Goal: Task Accomplishment & Management: Manage account settings

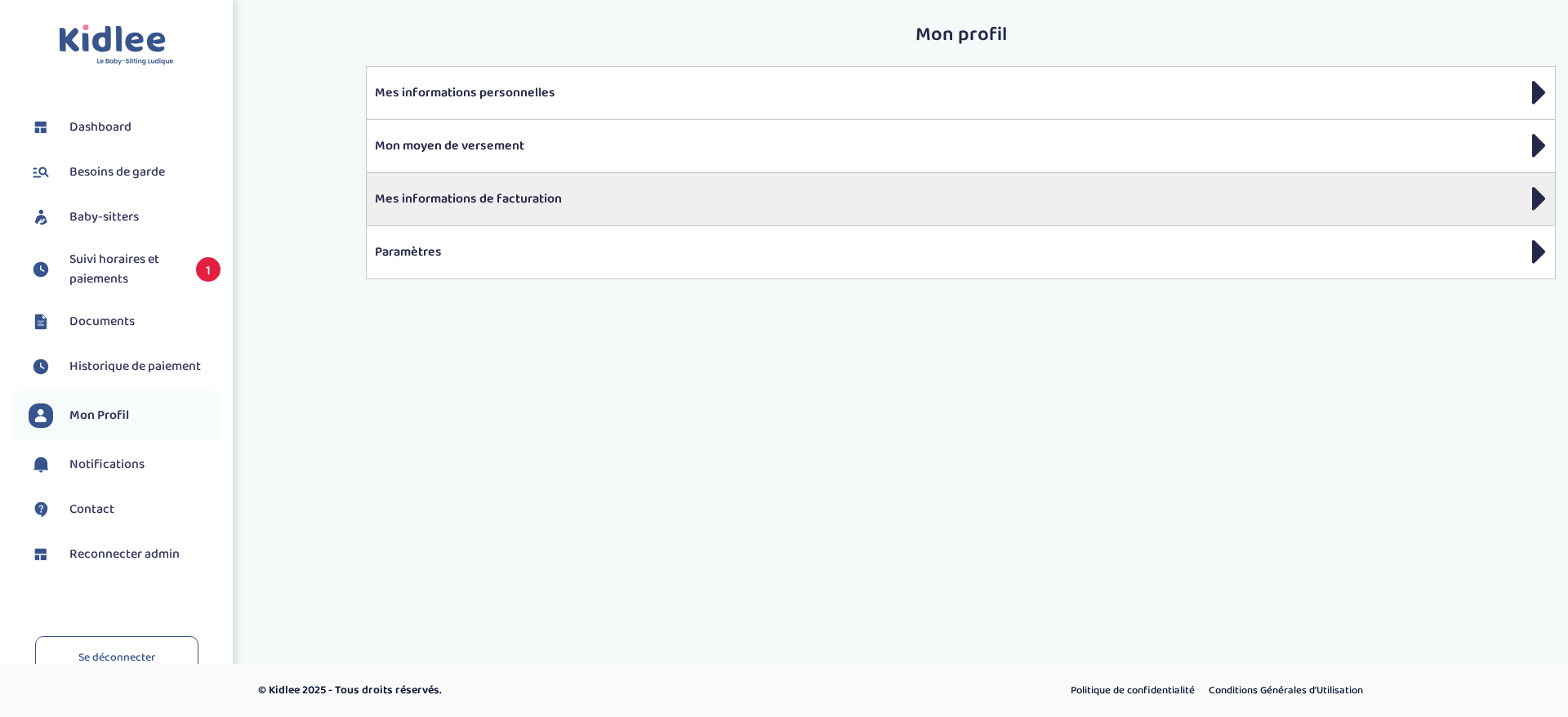
click at [546, 220] on div "Mes informations de facturation" at bounding box center [960, 199] width 1190 height 53
click at [538, 189] on p "Mes informations de facturation" at bounding box center [960, 199] width 1171 height 19
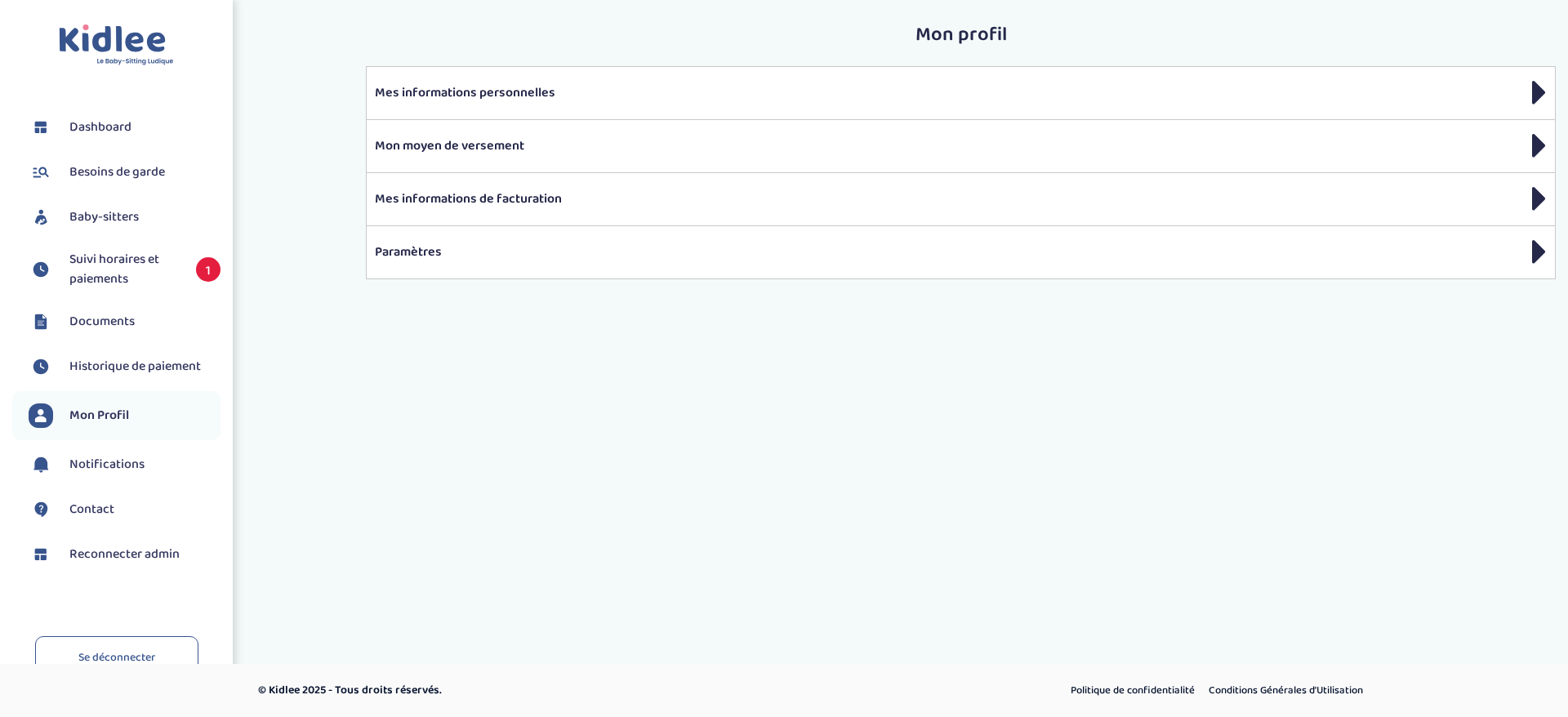
click at [643, 438] on div "Toggle navigation FAQ Fesseau Maryse Dashboard Besoins de garde Baby-sitters Su…" at bounding box center [784, 286] width 1568 height 571
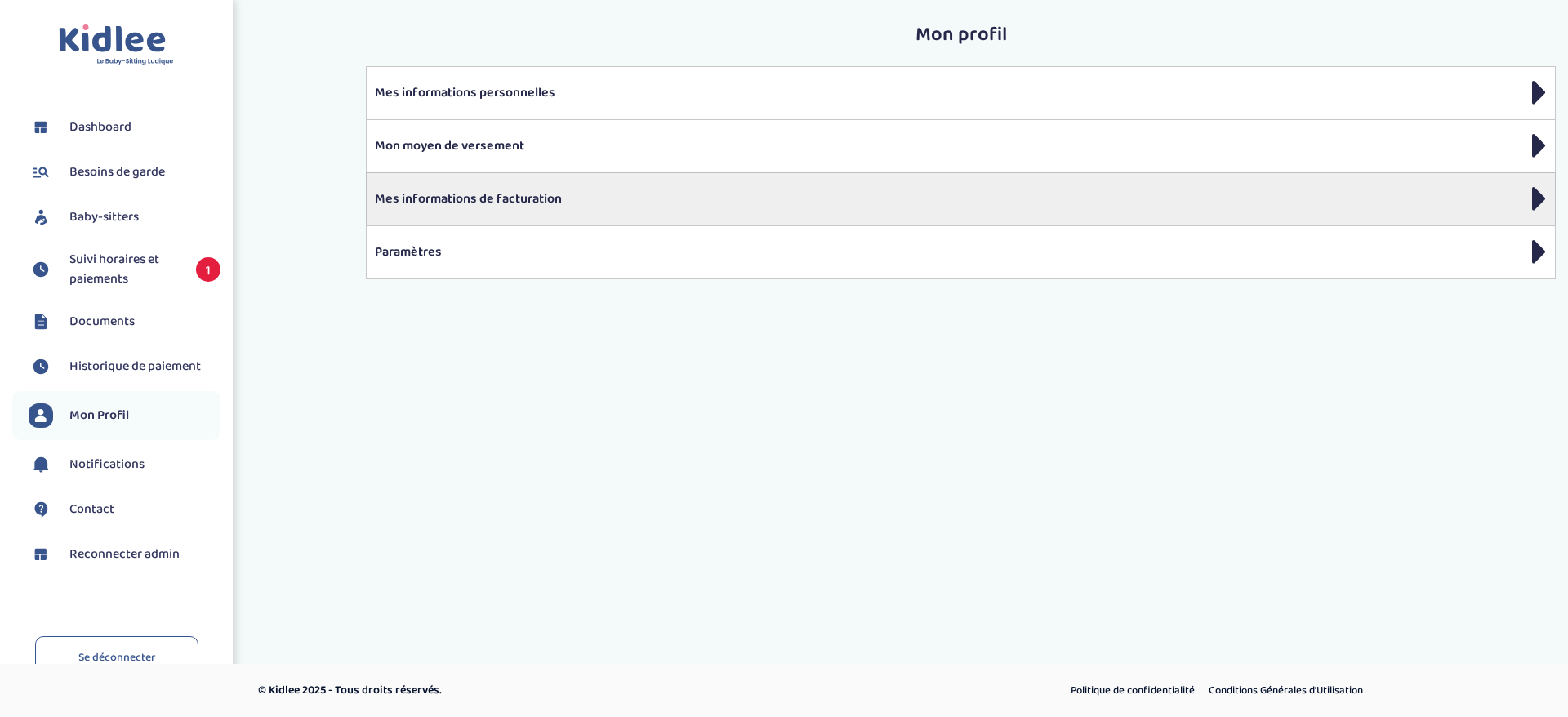
click at [730, 218] on div "Mes informations de facturation" at bounding box center [960, 199] width 1190 height 53
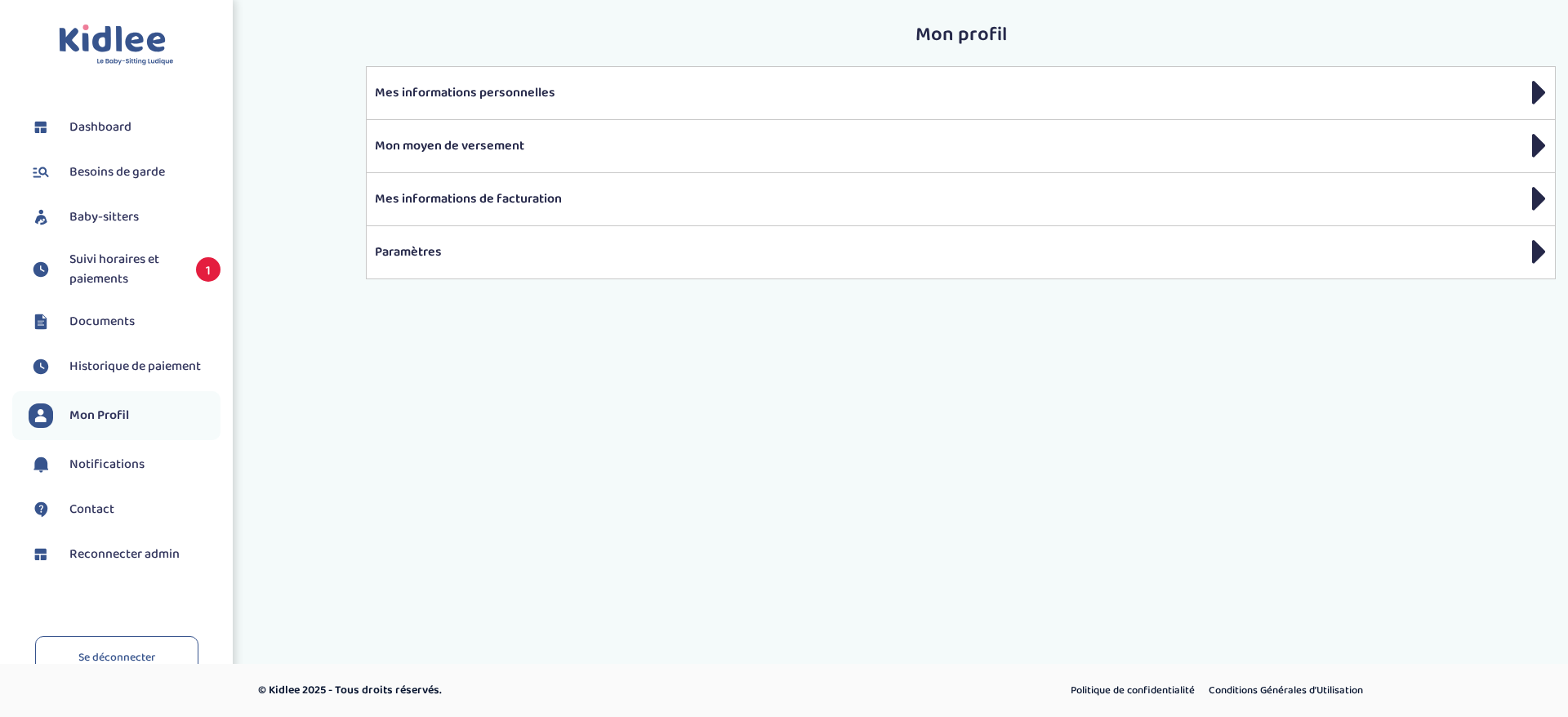
click at [131, 322] on span "Documents" at bounding box center [102, 321] width 66 height 19
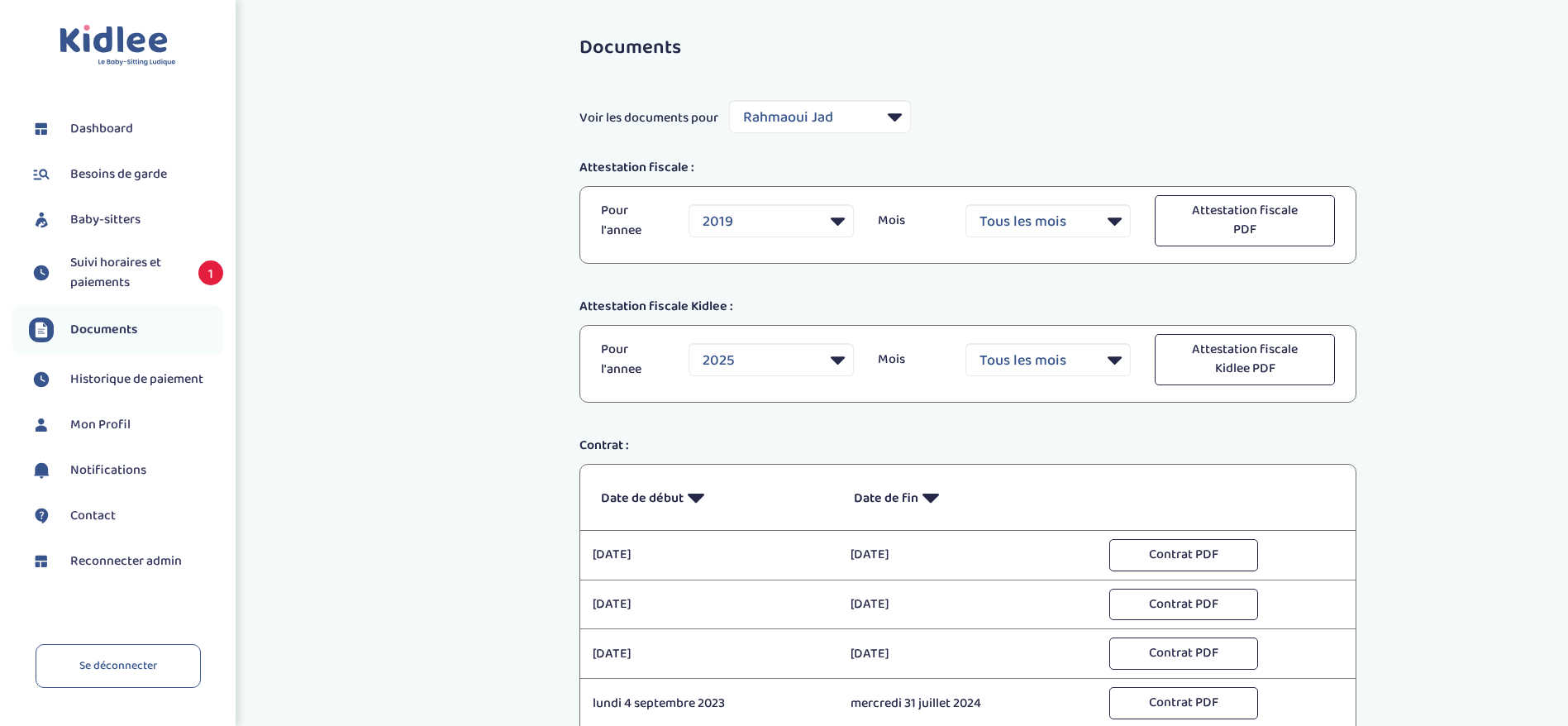
select select "5162"
select select "2019"
click at [754, 119] on select "Filtrer par Baby-sitter Rahmaoui Jad Schaaps Elyes Traore Fatoumata Cruz Emelie…" at bounding box center [820, 116] width 182 height 33
select select "33555"
click at [729, 100] on select "Filtrer par Baby-sitter Rahmaoui Jad Schaaps Elyes Traore Fatoumata Cruz Emelie…" at bounding box center [820, 116] width 182 height 33
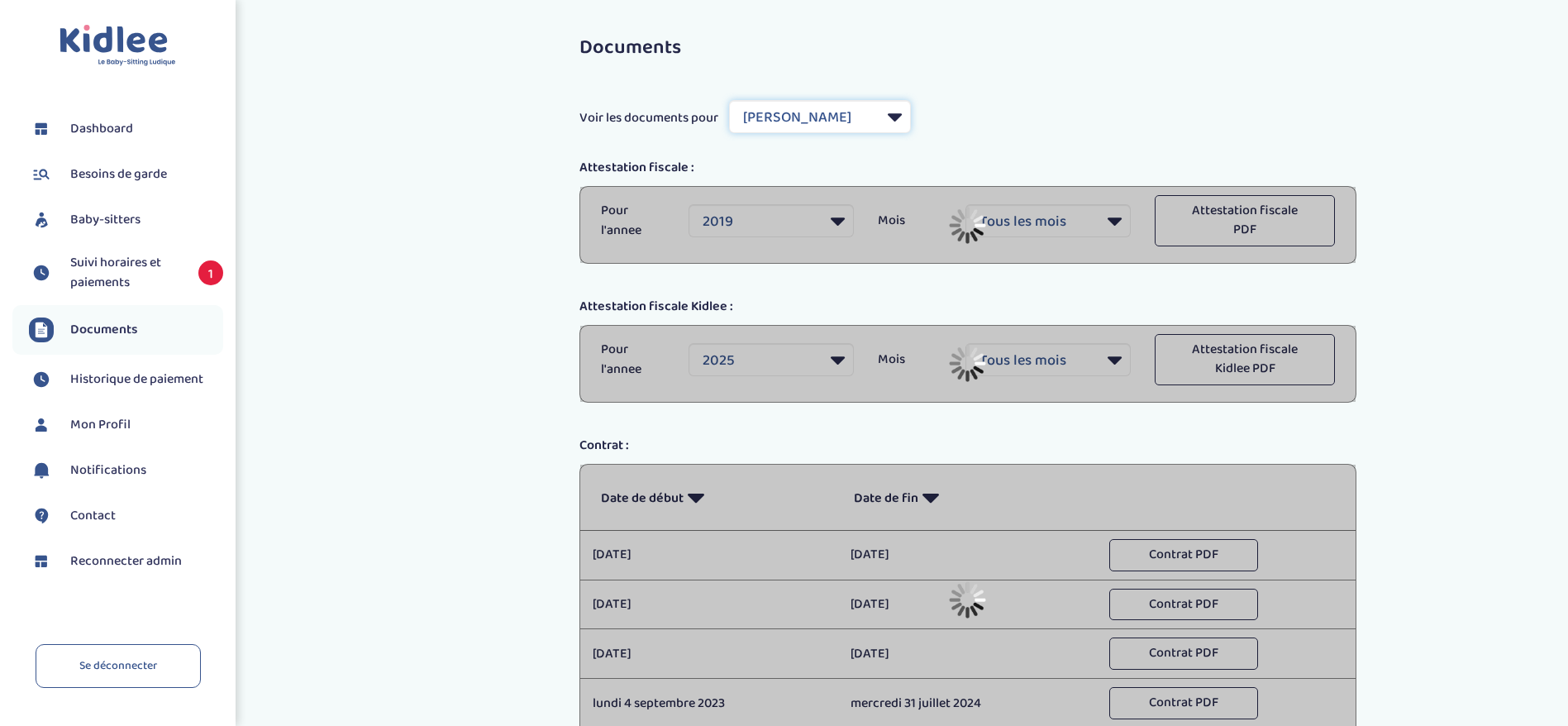
select select
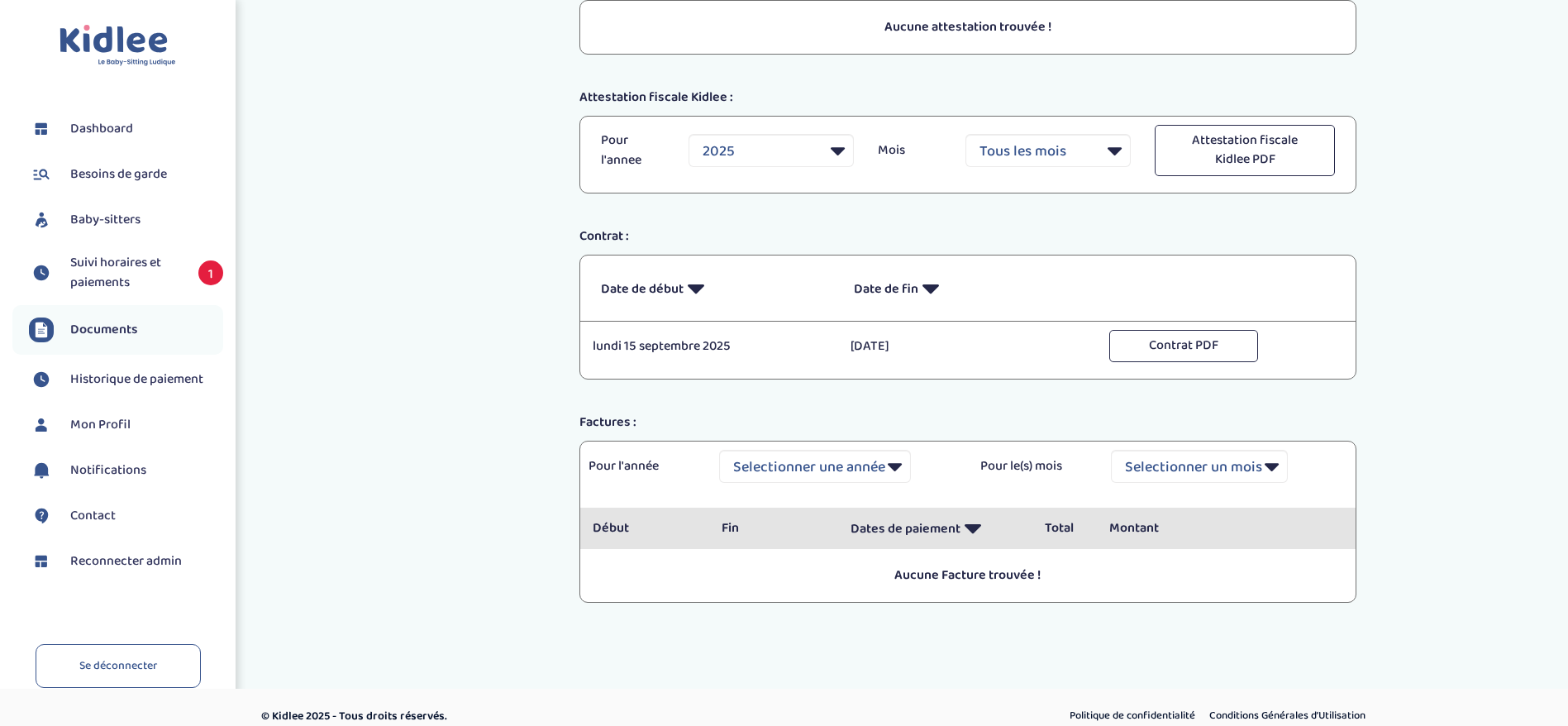
scroll to position [203, 0]
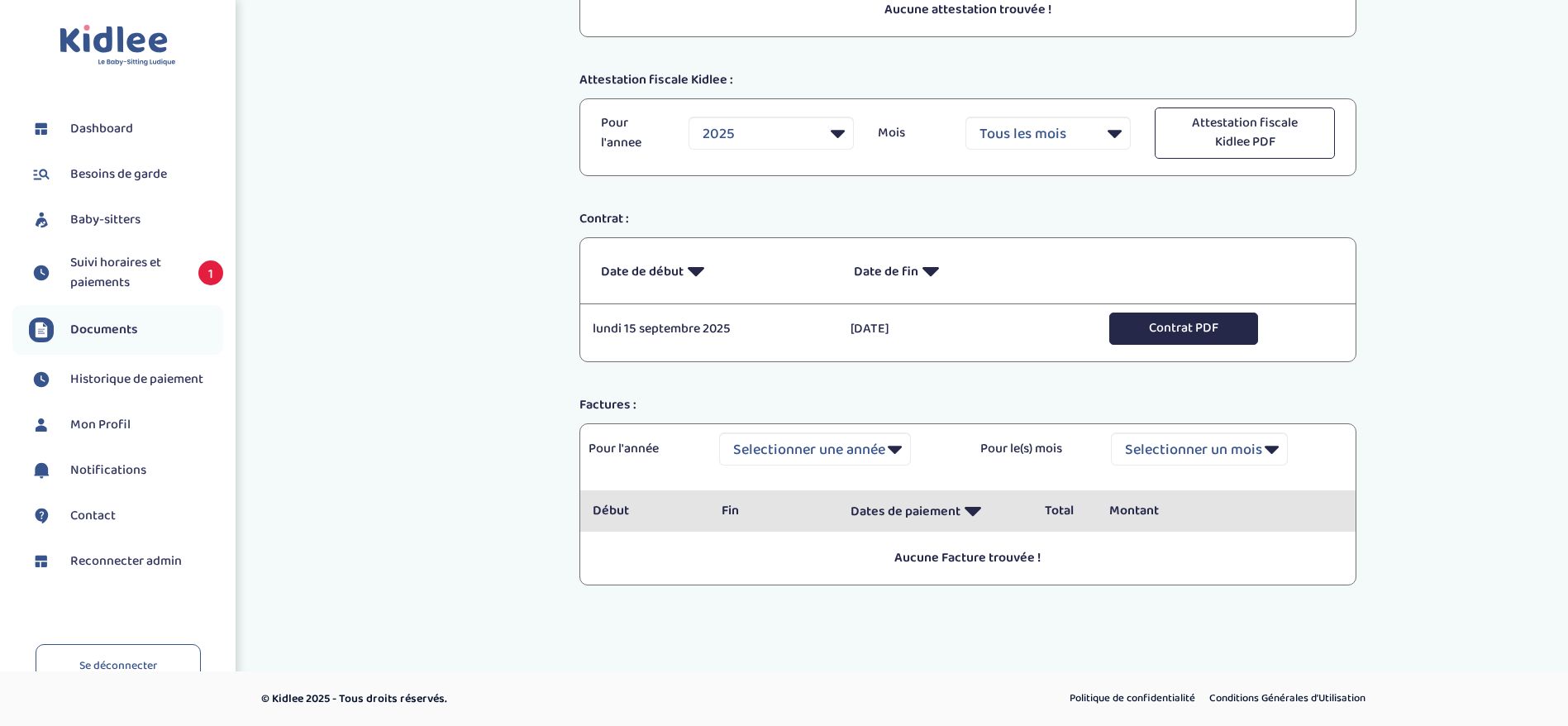
click at [1178, 315] on button "Contrat PDF" at bounding box center [1183, 328] width 148 height 32
click at [163, 273] on span "Suivi horaires et paiements" at bounding box center [126, 273] width 111 height 40
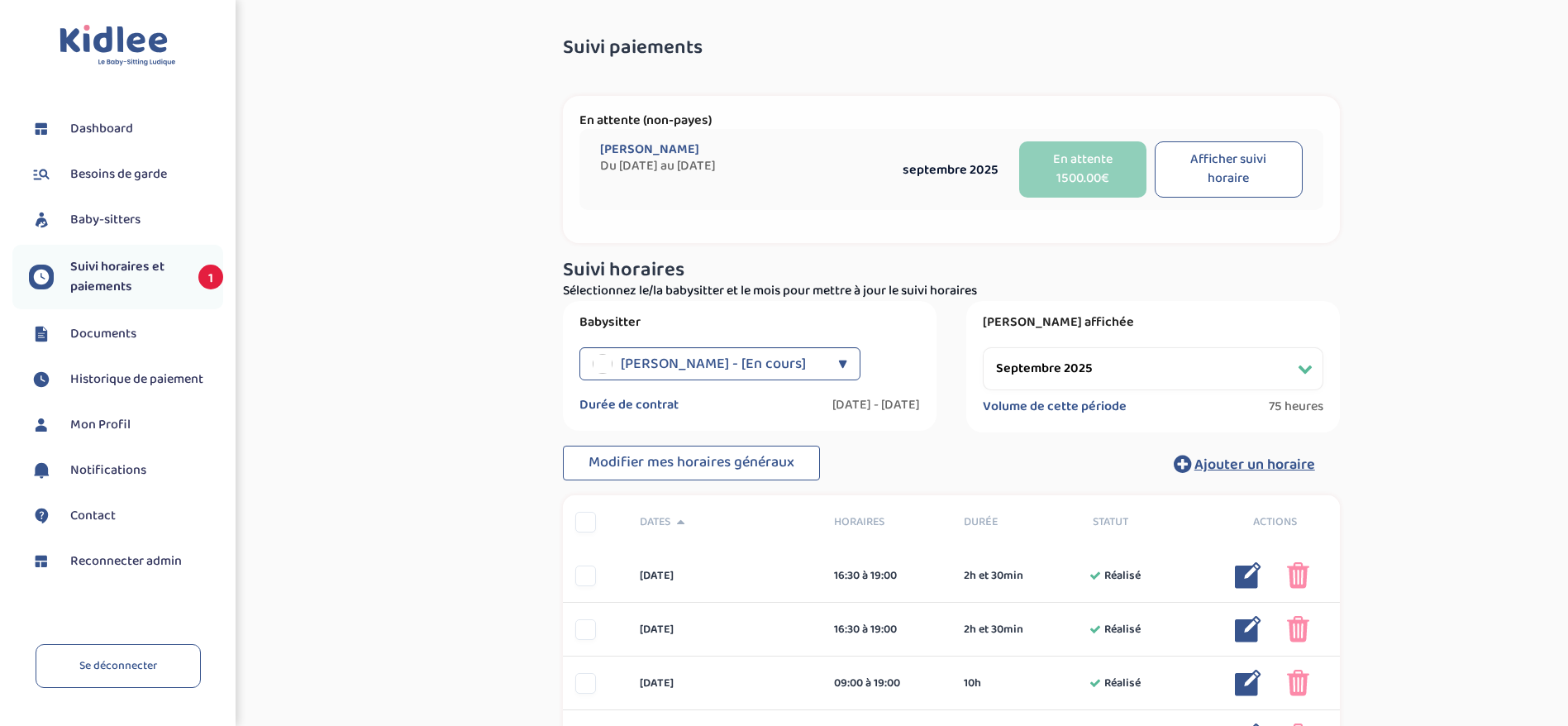
select select "septembre 2025"
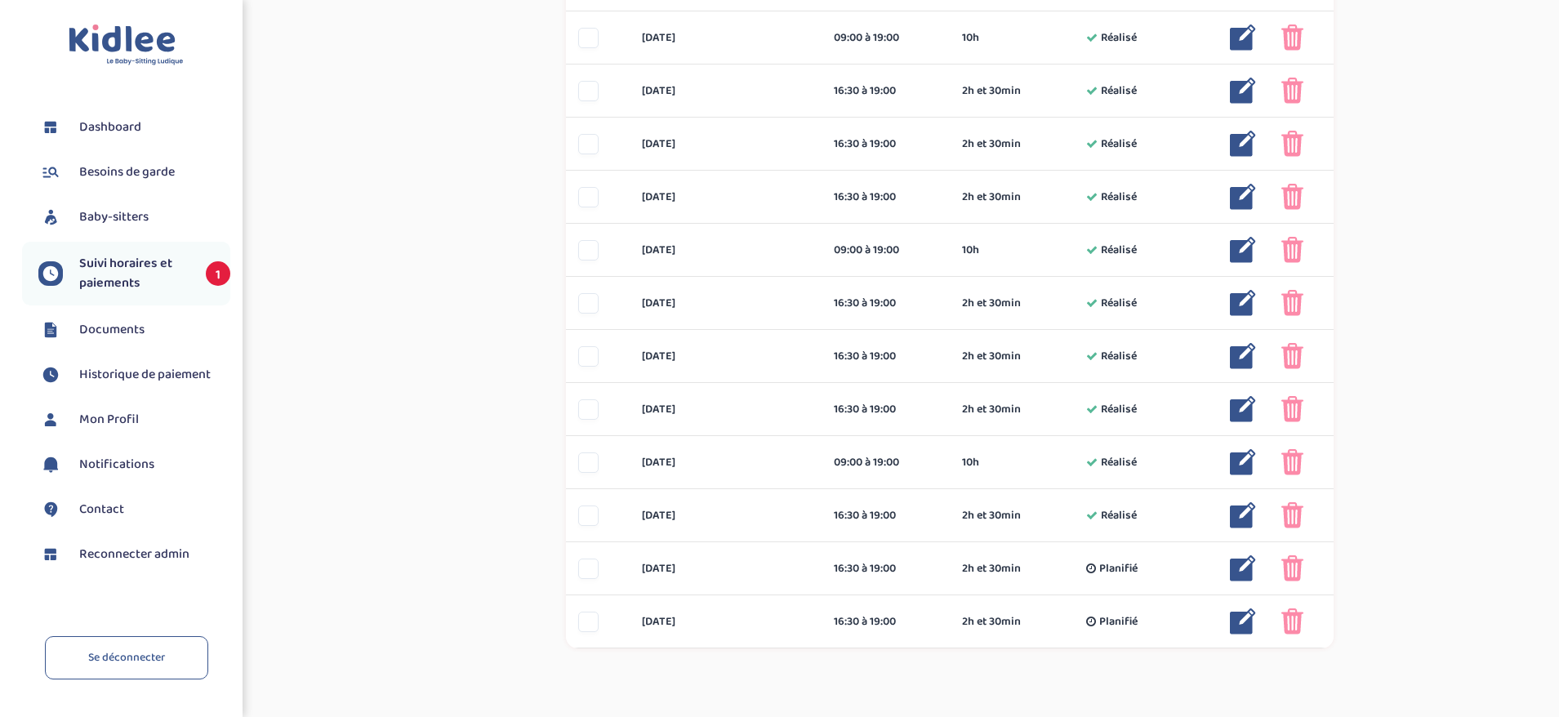
scroll to position [857, 0]
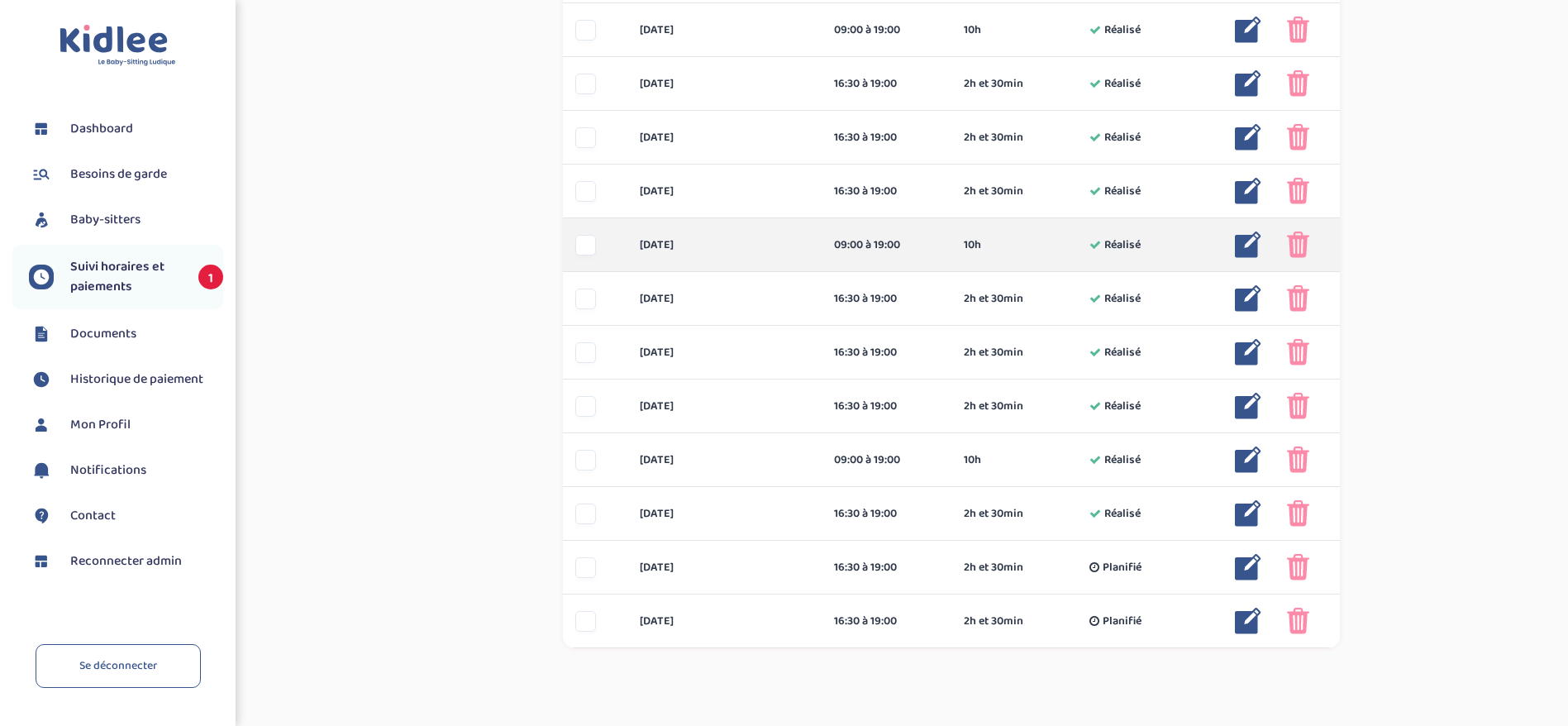
click at [1244, 243] on img at bounding box center [1248, 244] width 26 height 26
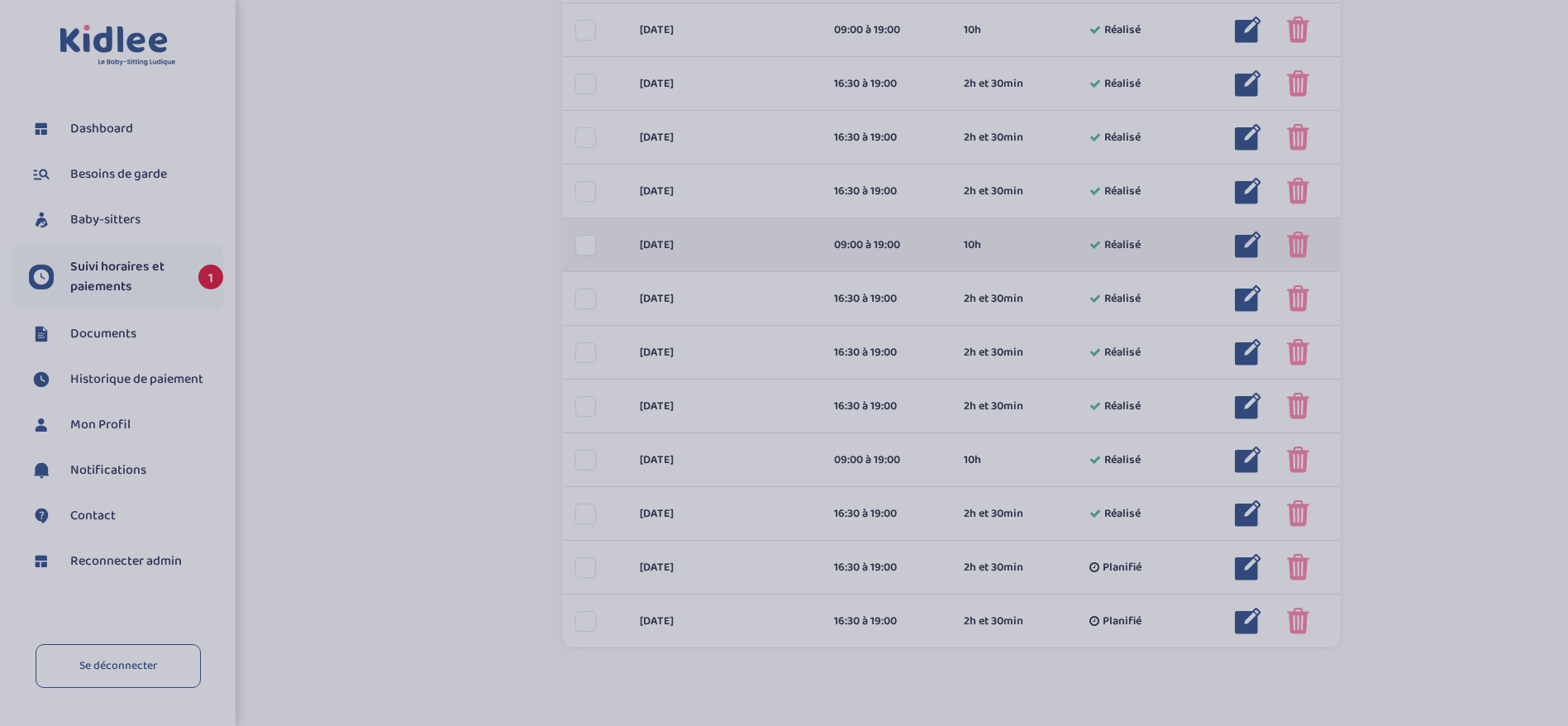
click at [1244, 243] on div at bounding box center [784, 363] width 1568 height 726
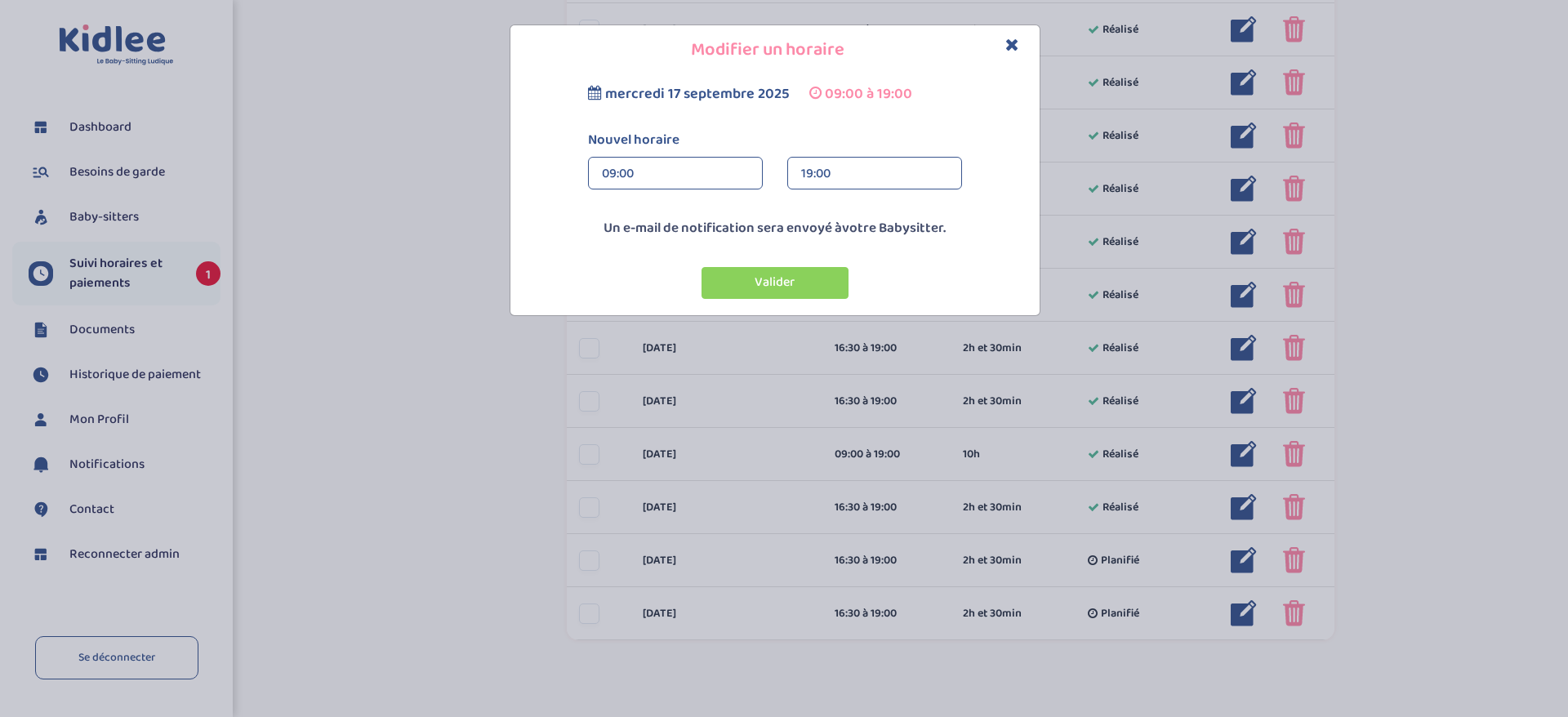
click at [857, 177] on div "19:00" at bounding box center [874, 174] width 147 height 33
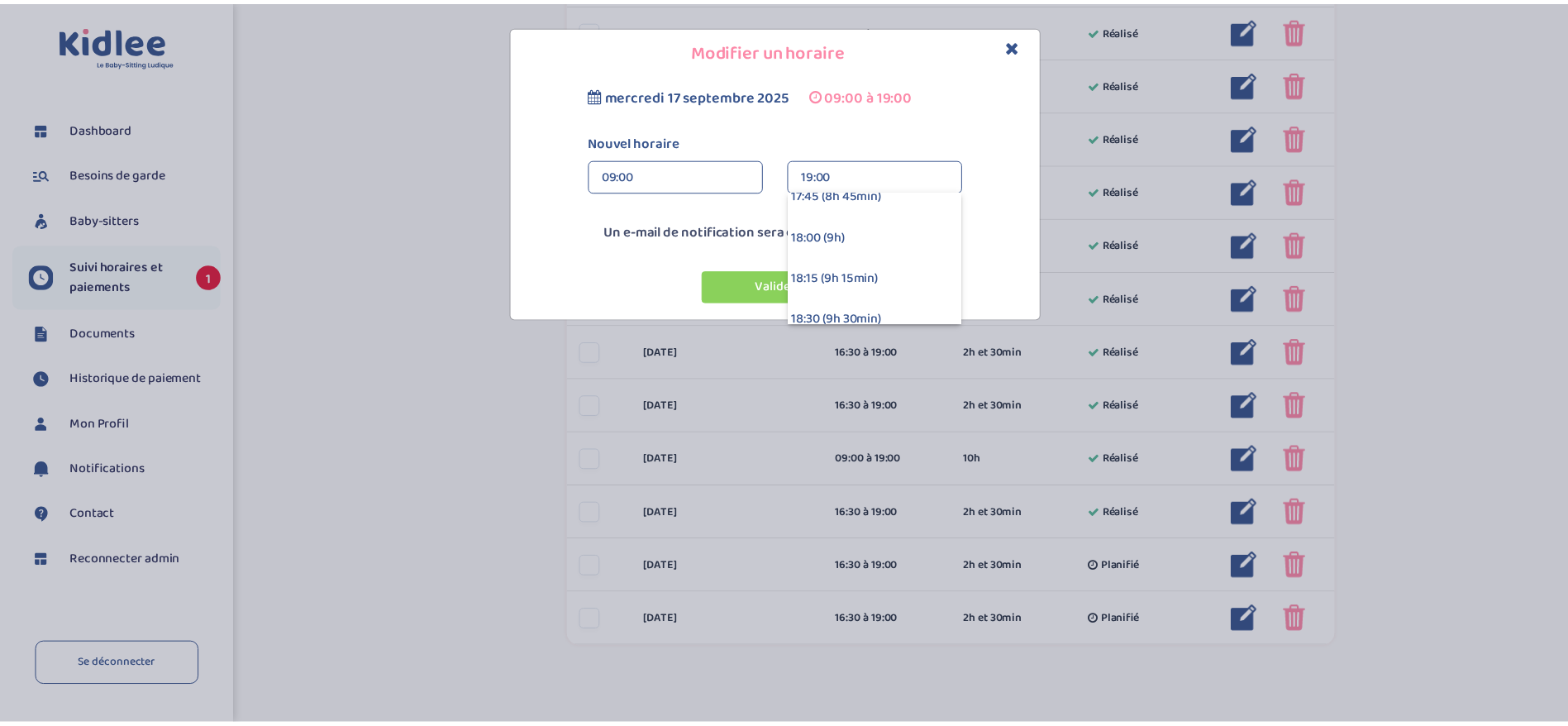
scroll to position [1438, 0]
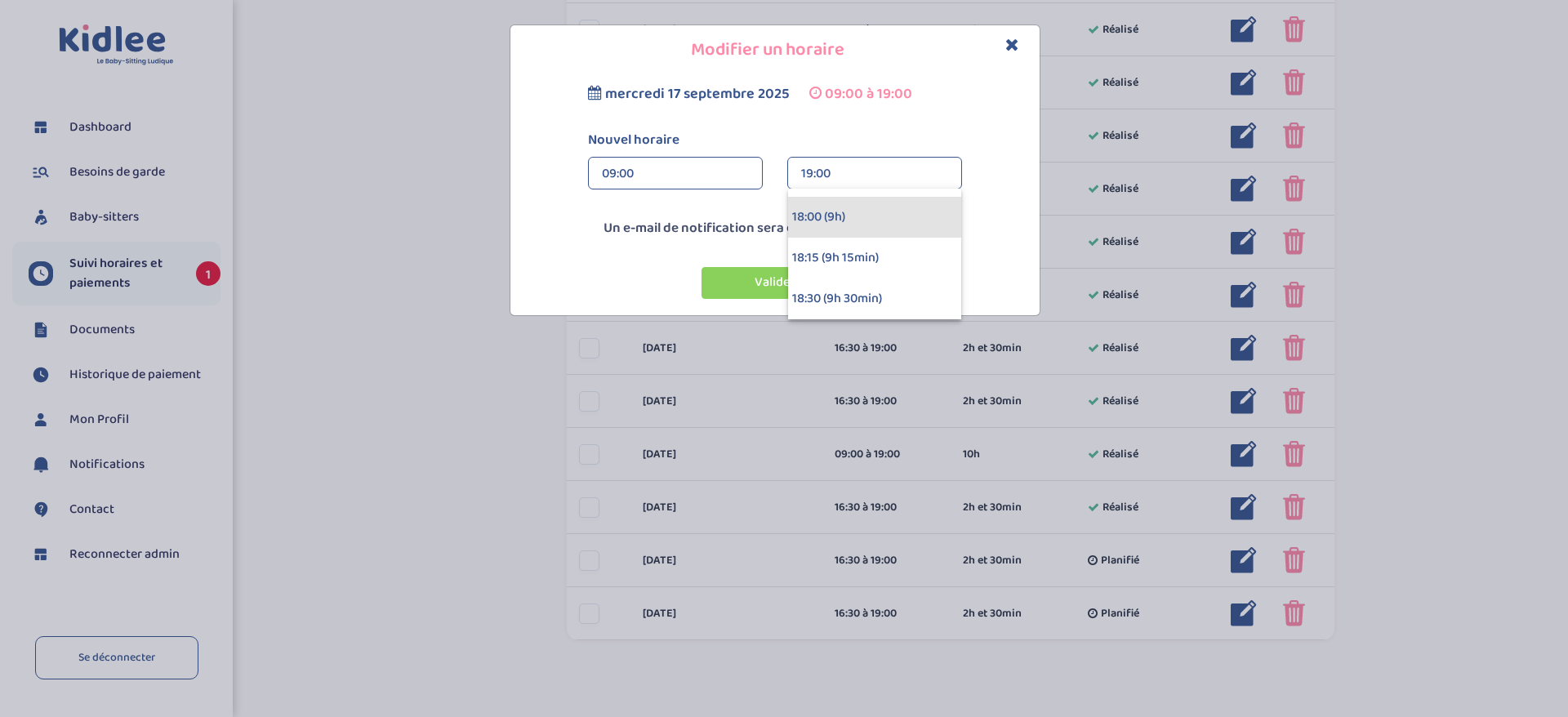
click at [846, 212] on div "18:00 (9h)" at bounding box center [874, 217] width 173 height 41
click at [810, 281] on button "Valider" at bounding box center [775, 283] width 147 height 32
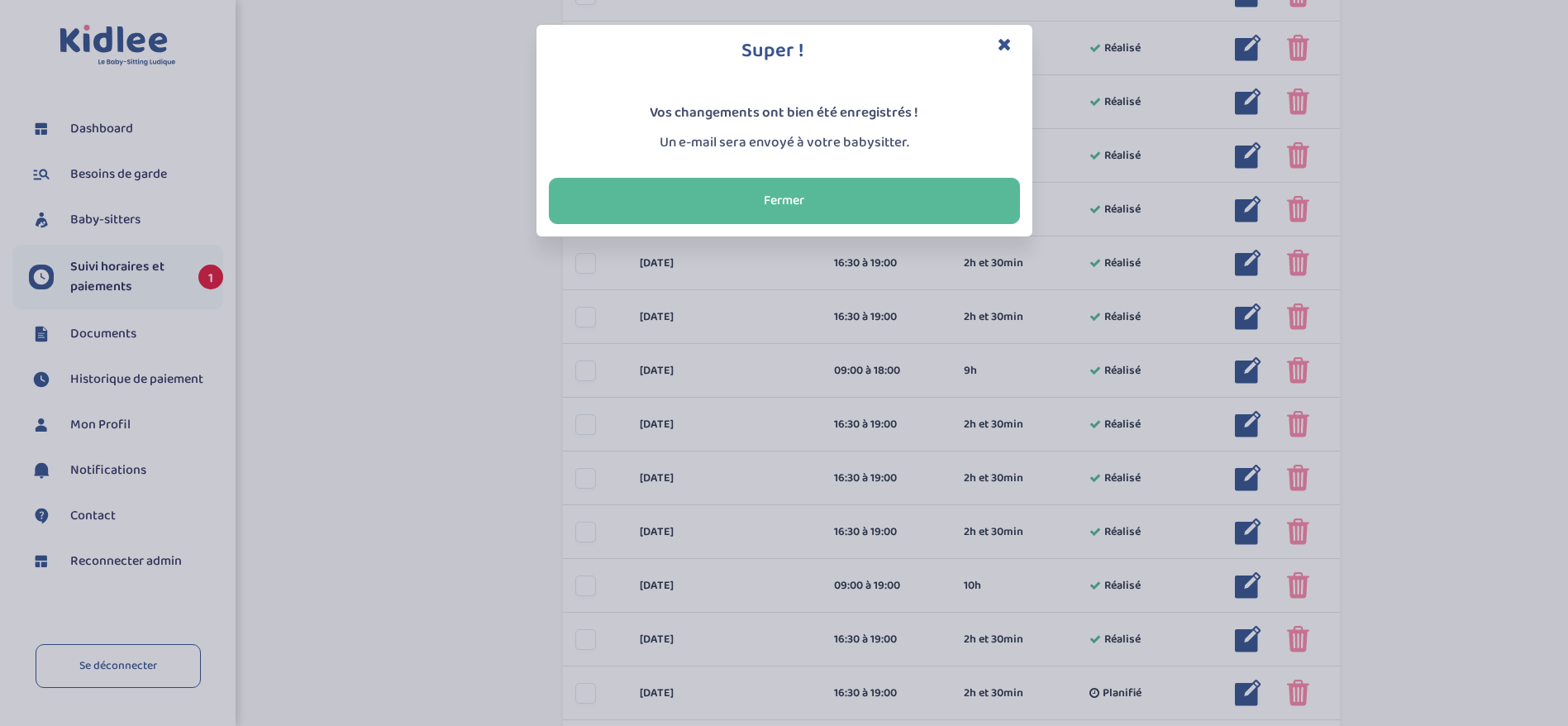
scroll to position [382, 0]
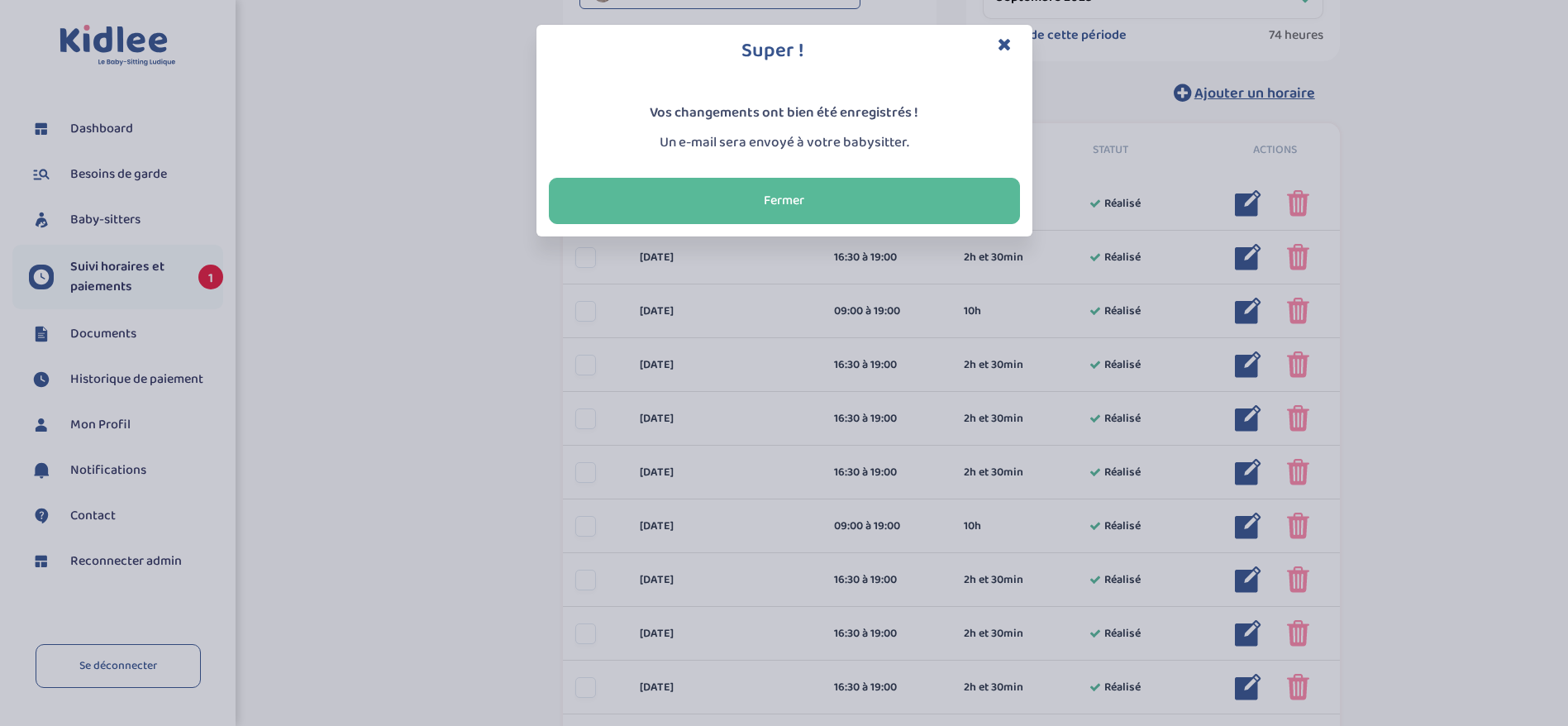
click at [1006, 48] on icon "Close" at bounding box center [1004, 44] width 14 height 18
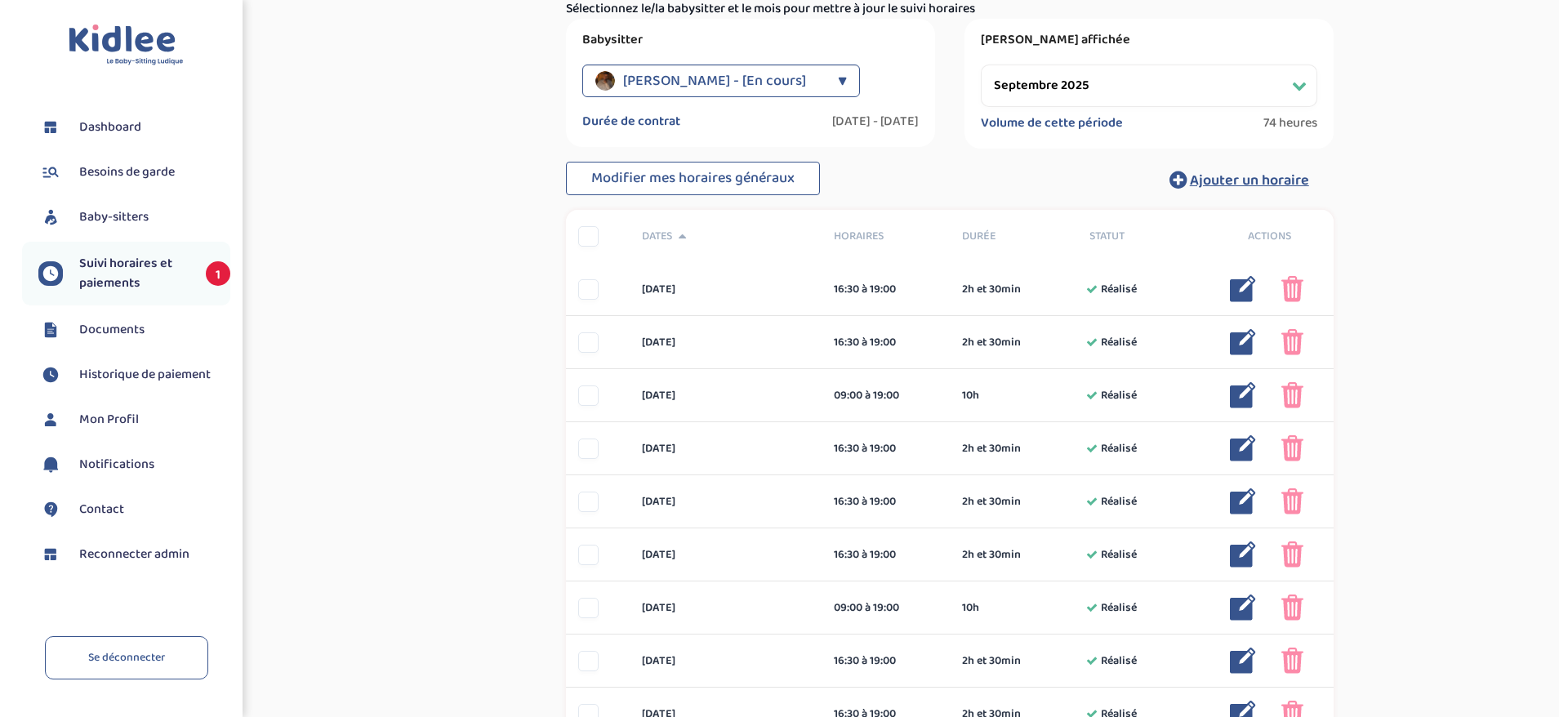
scroll to position [255, 0]
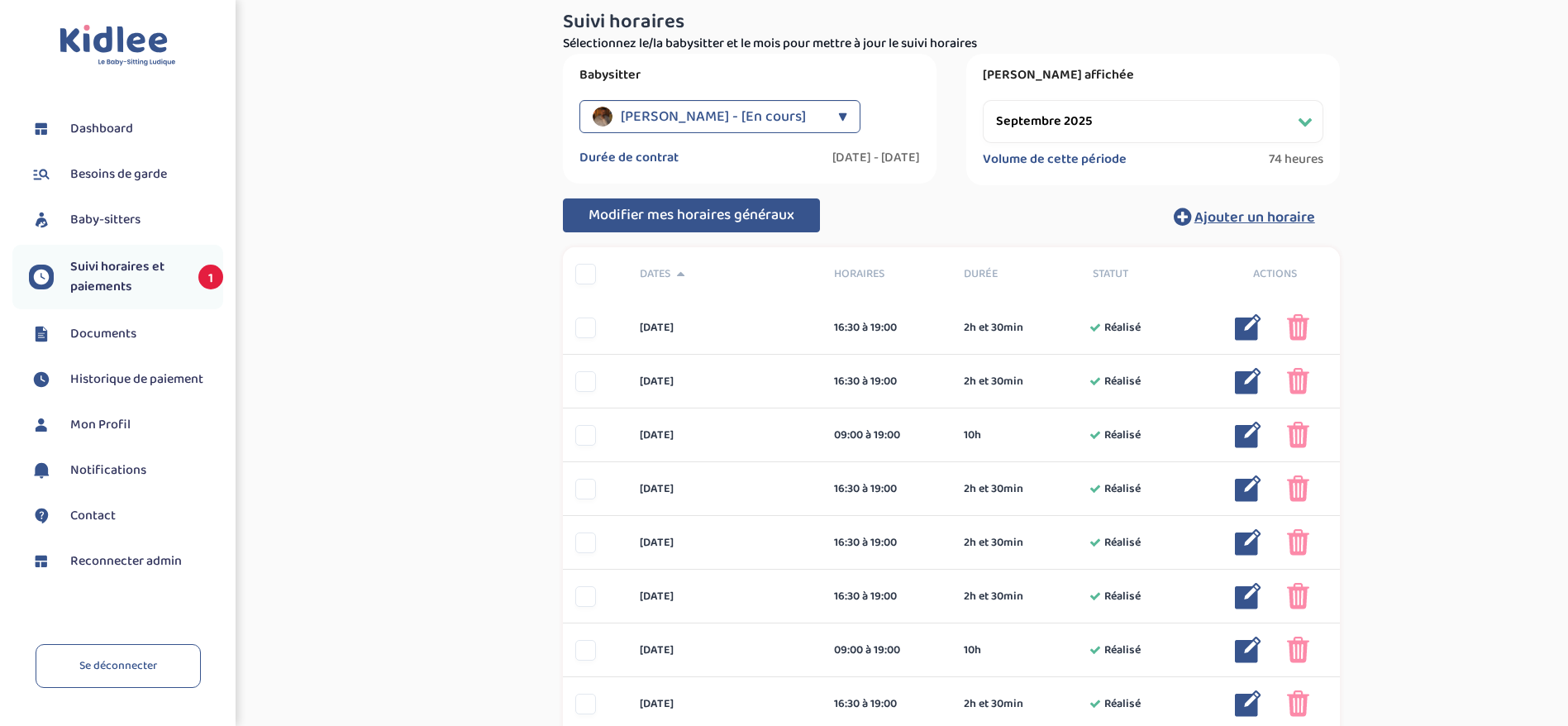
click at [754, 227] on button "Modifier mes horaires généraux" at bounding box center [691, 216] width 257 height 35
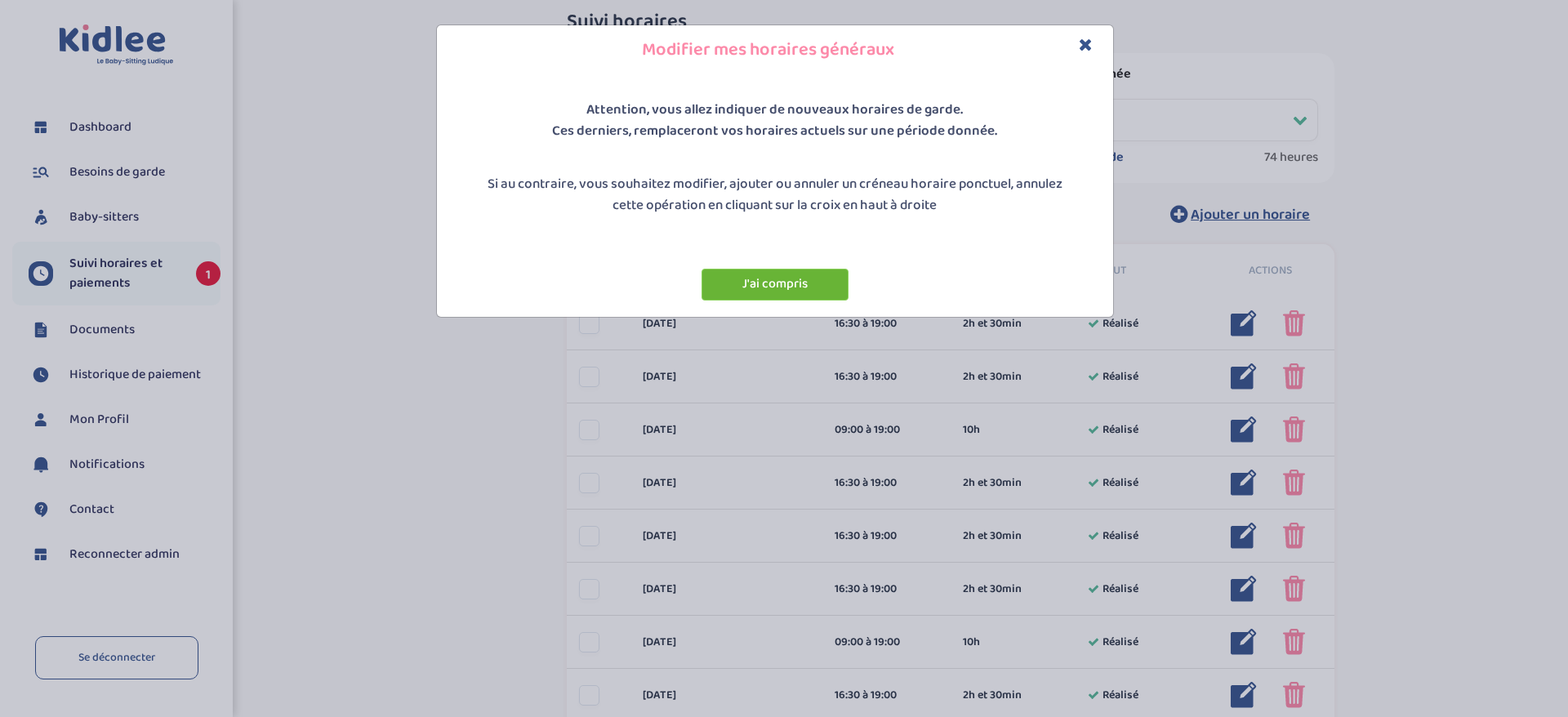
click at [776, 286] on button "J'ai compris" at bounding box center [775, 284] width 147 height 32
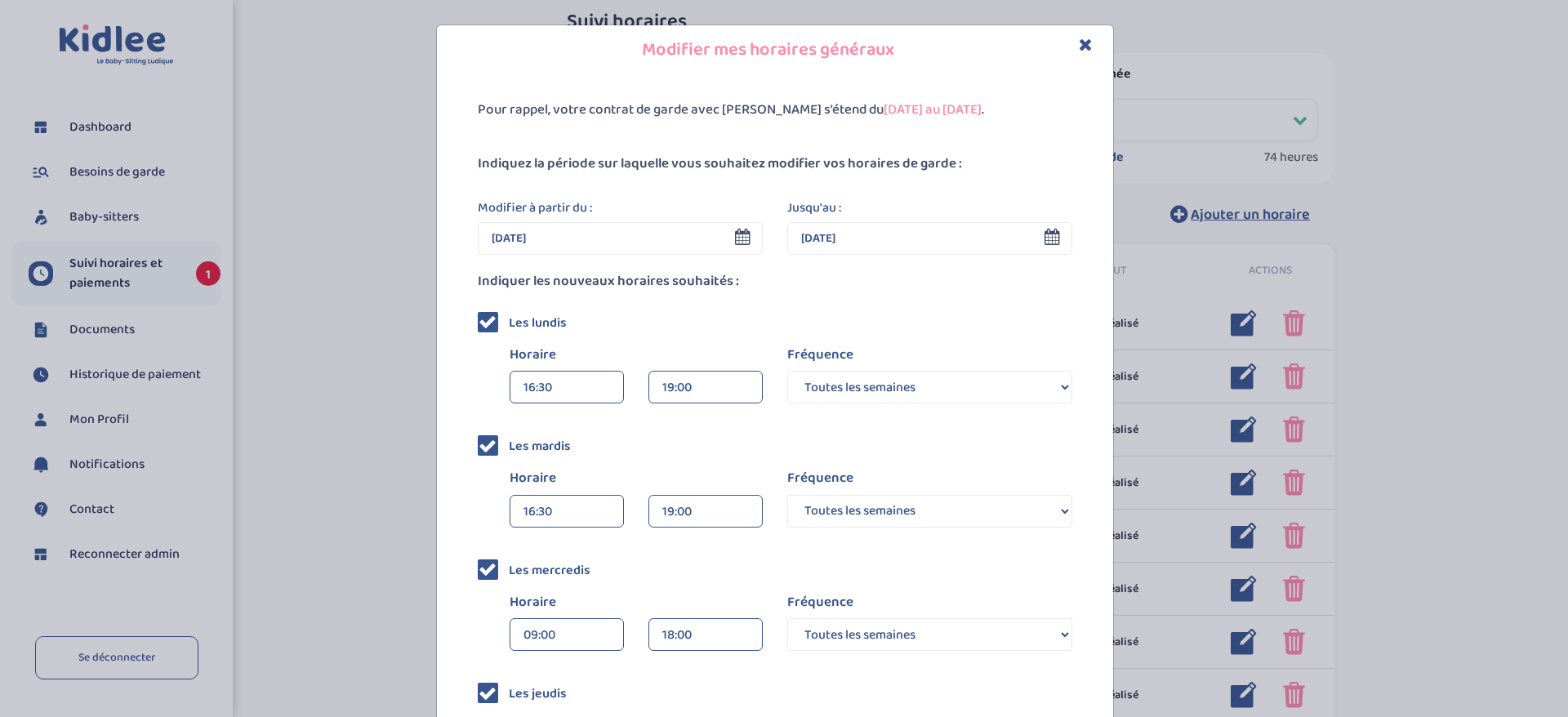
click at [613, 242] on input "29 Sep 2025" at bounding box center [619, 238] width 285 height 33
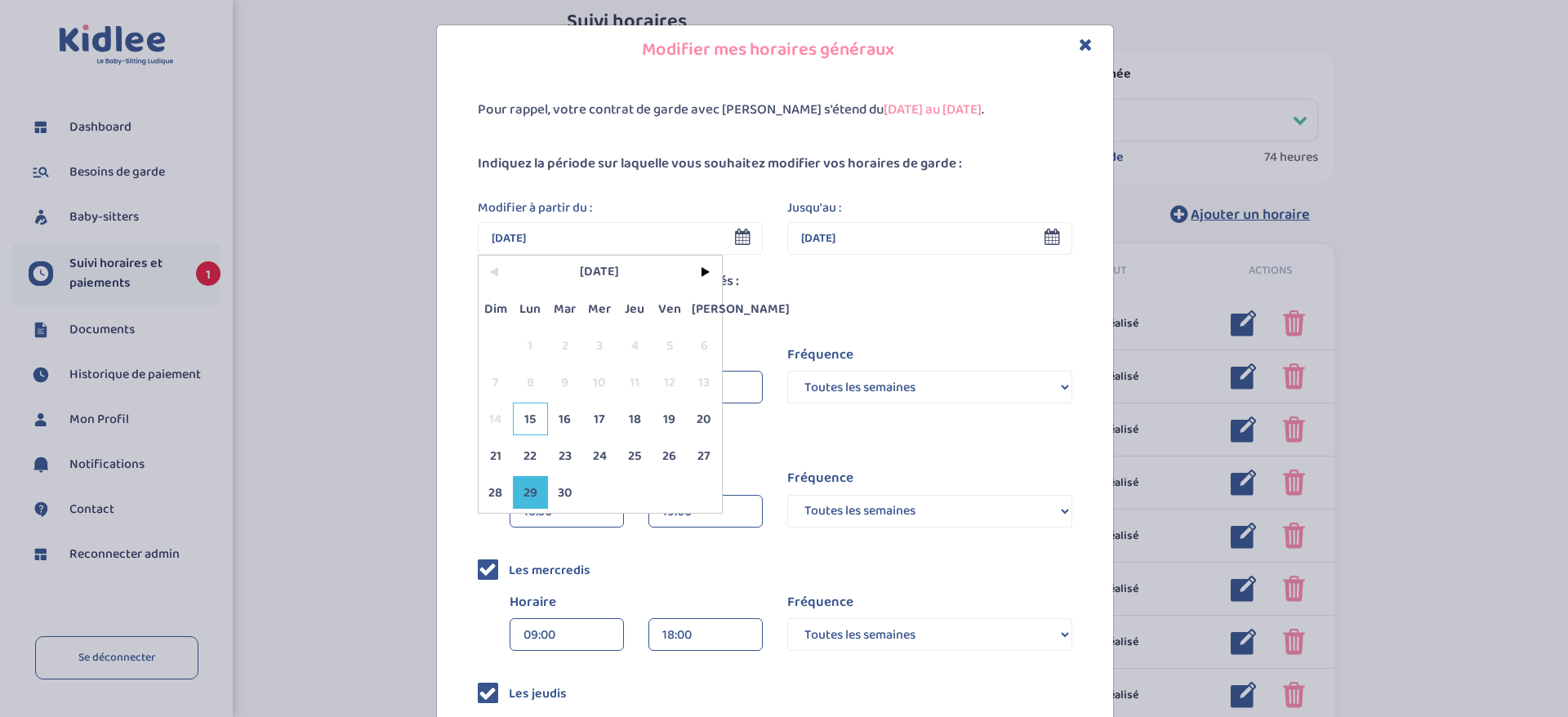
click at [520, 410] on span "15" at bounding box center [530, 419] width 35 height 33
type input "15 Sep 2025"
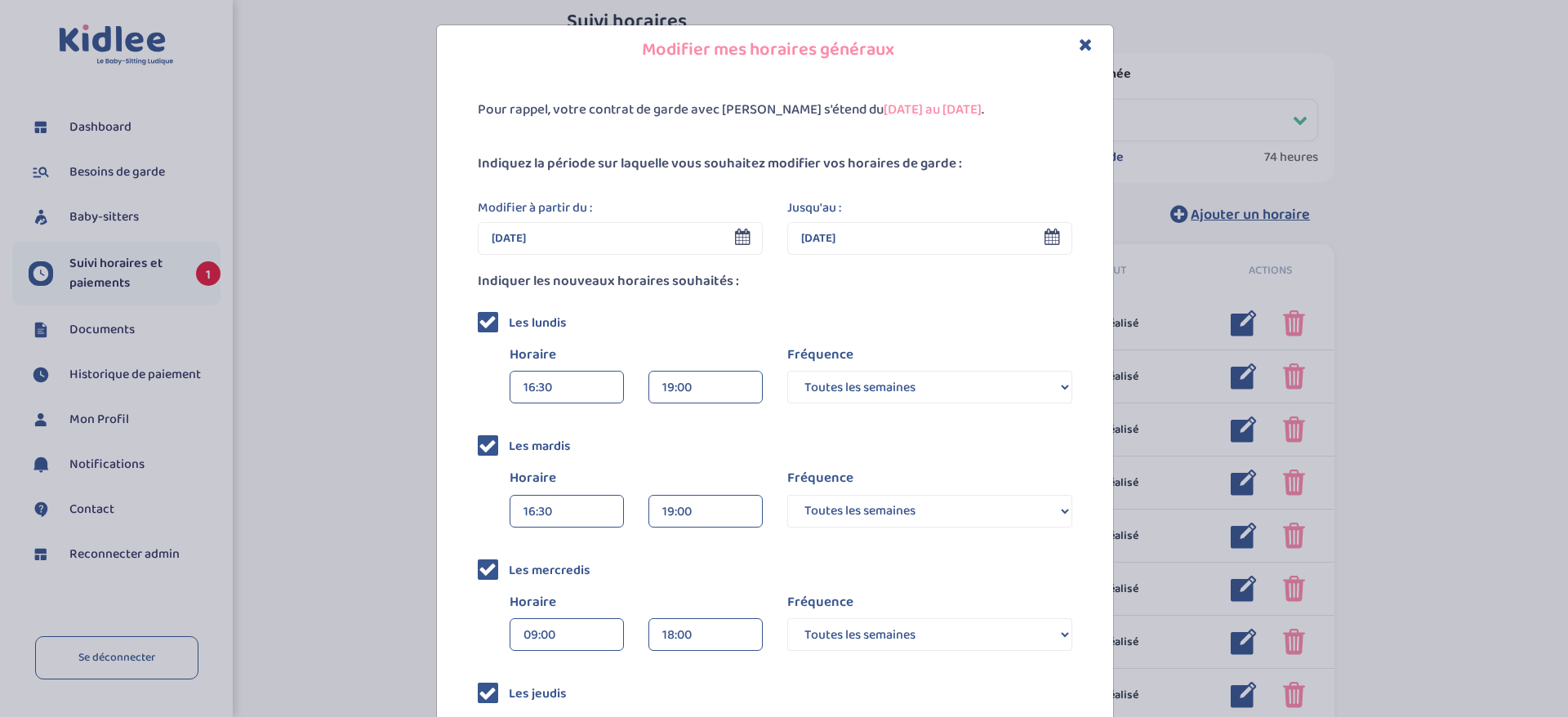
click at [759, 294] on div "Indiquer les nouveaux horaires souhaités :" at bounding box center [774, 282] width 619 height 54
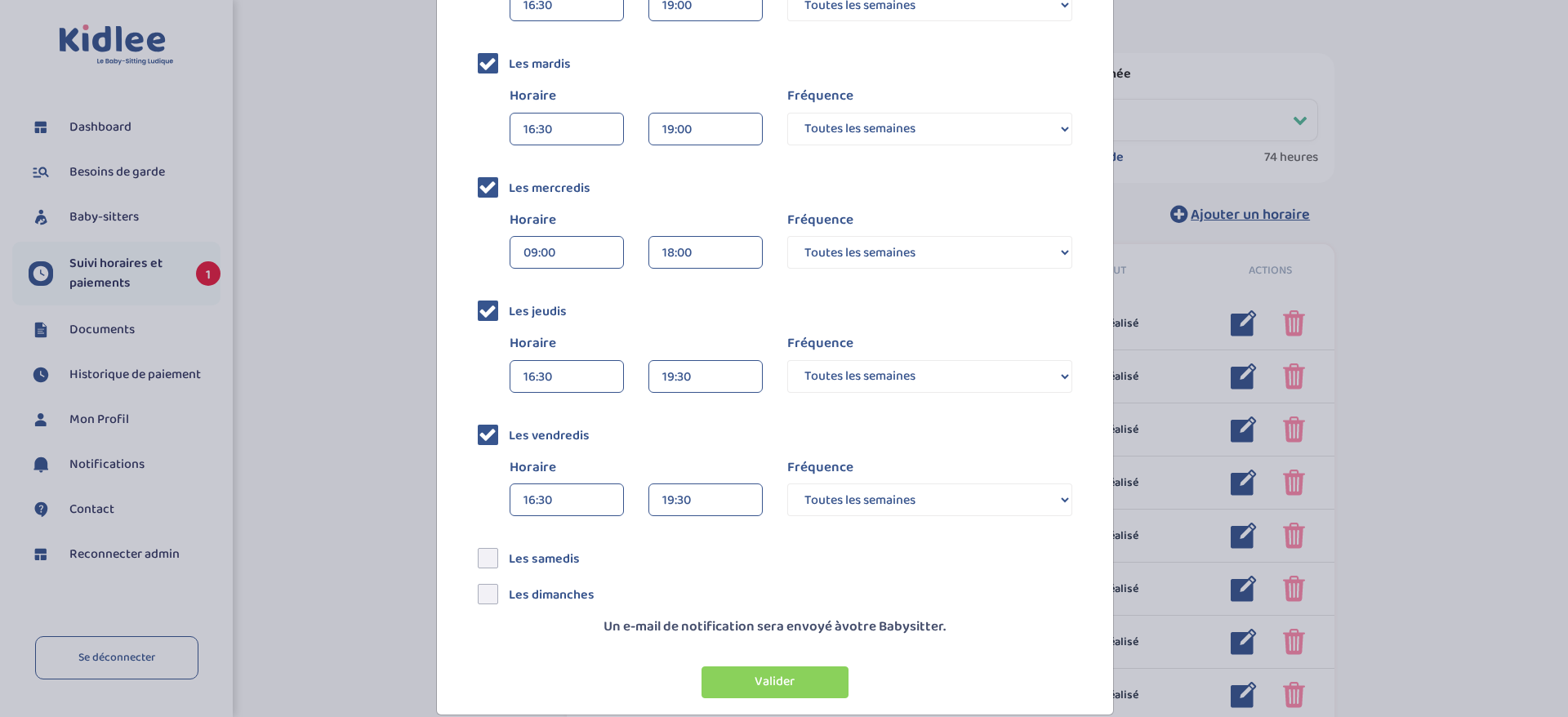
scroll to position [405, 0]
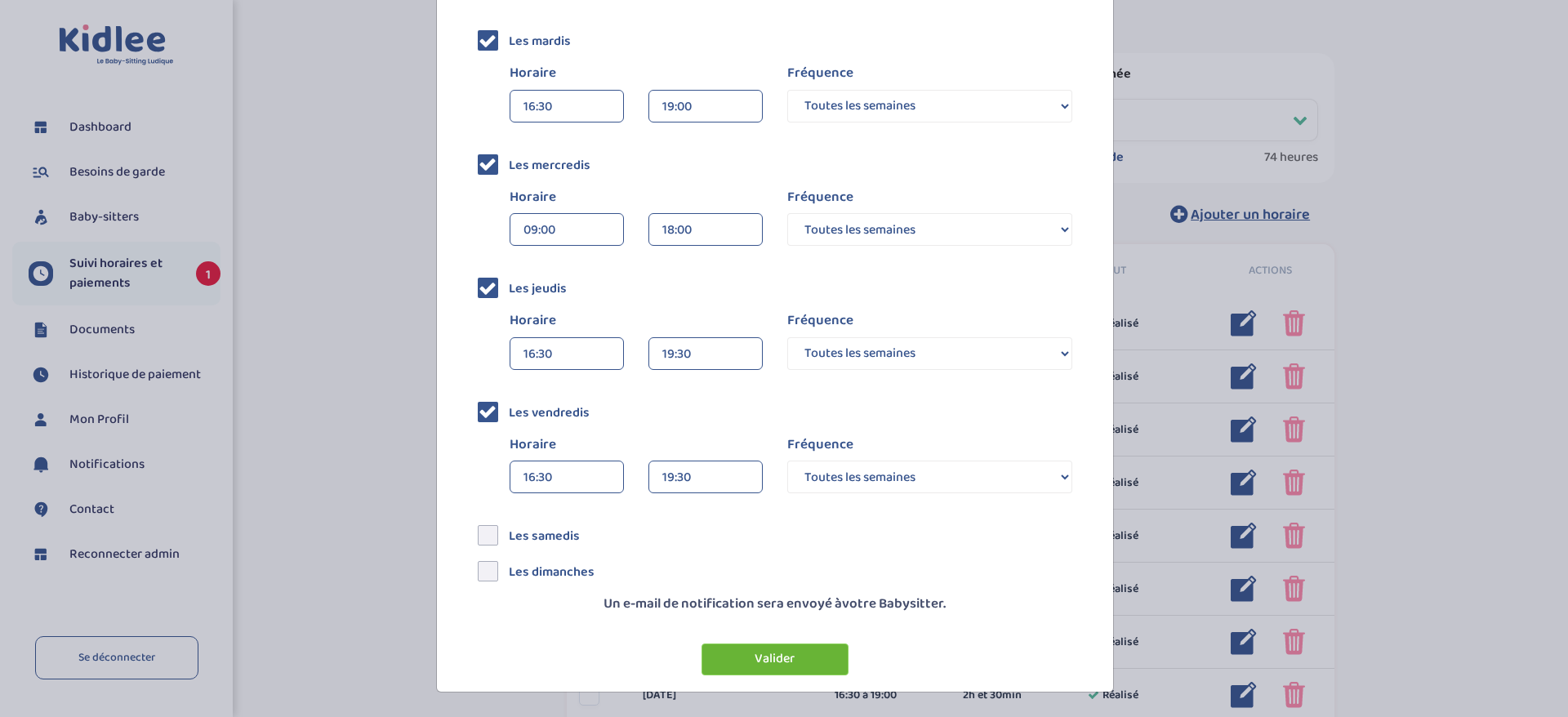
click at [757, 652] on button "Valider" at bounding box center [775, 659] width 147 height 32
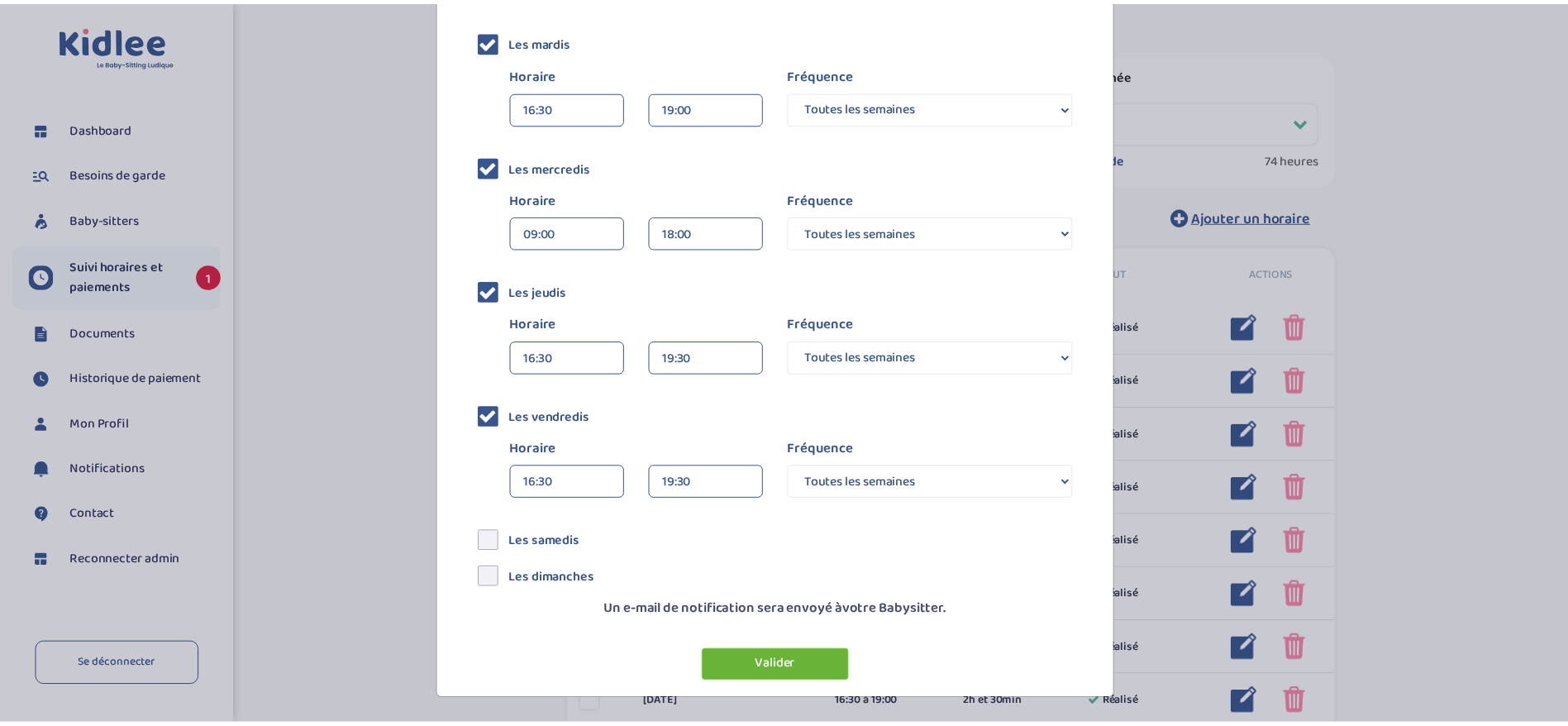
scroll to position [0, 0]
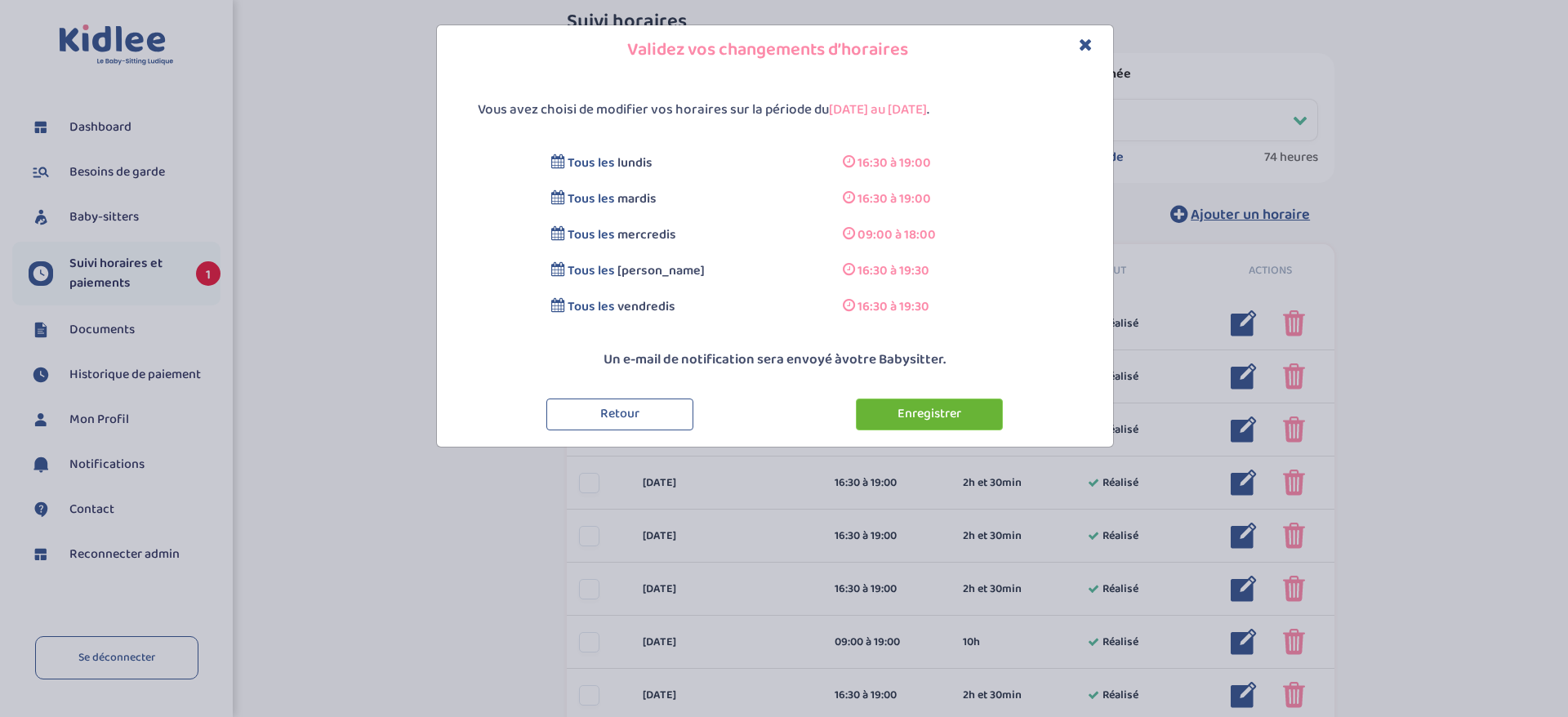
click at [921, 422] on button "Enregistrer" at bounding box center [929, 414] width 147 height 32
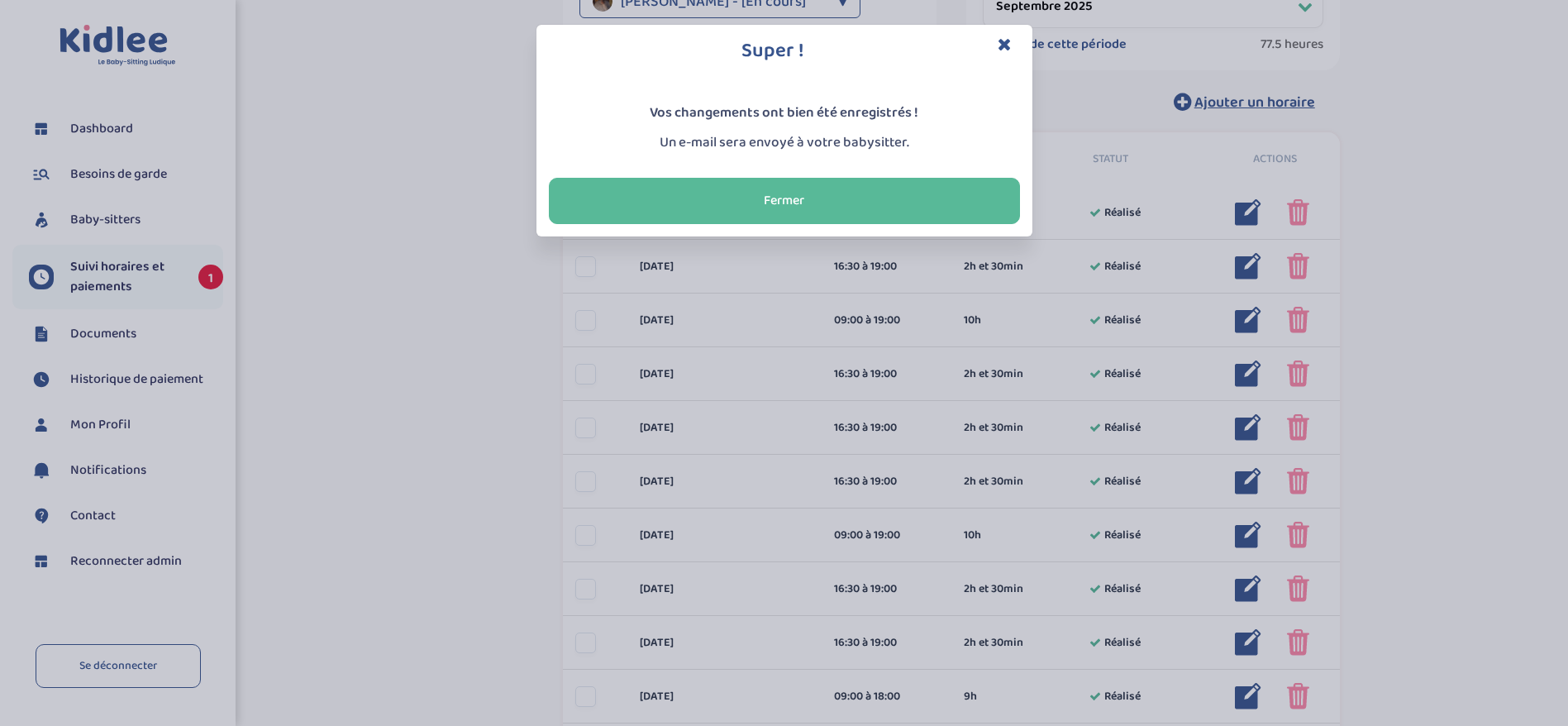
scroll to position [630, 0]
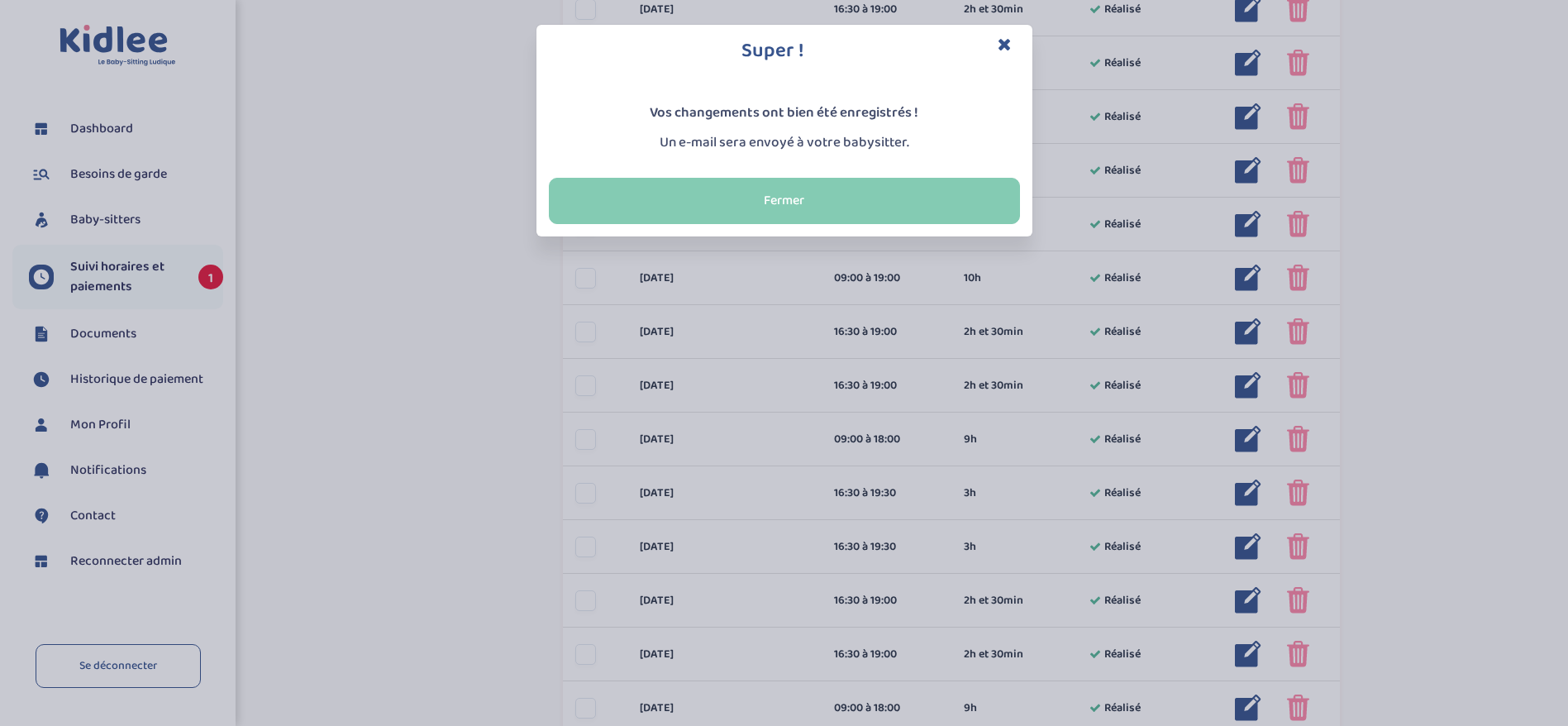
click at [867, 209] on button "Fermer" at bounding box center [784, 200] width 471 height 46
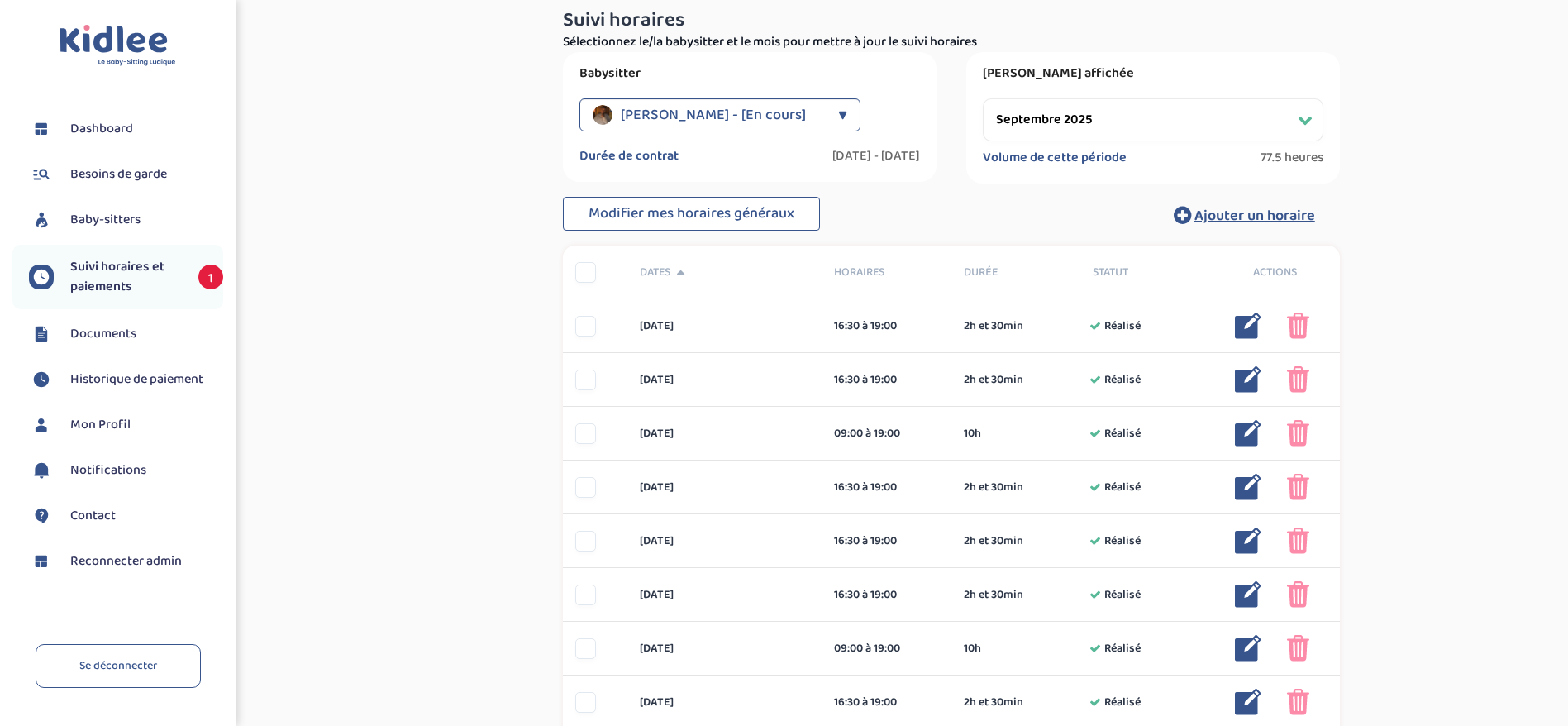
scroll to position [136, 0]
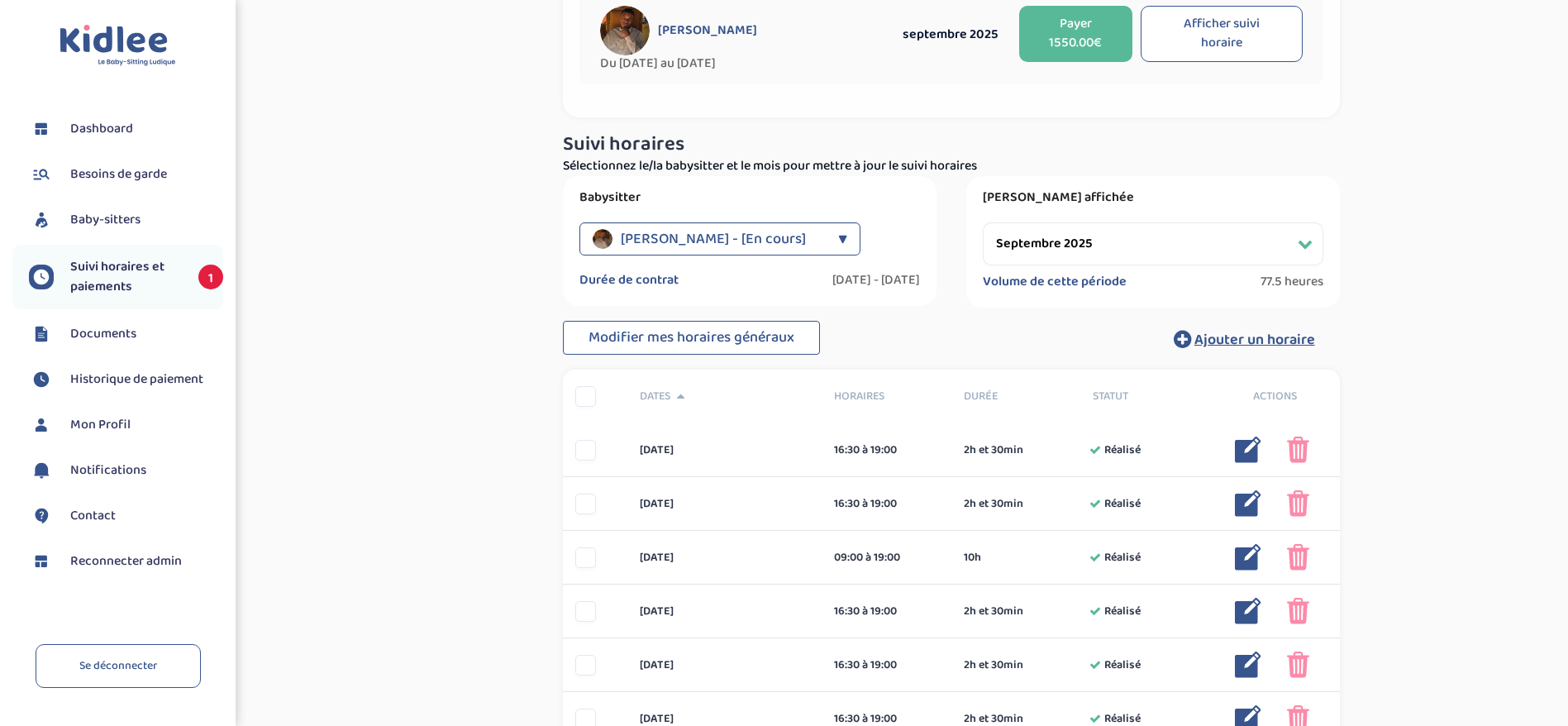
click at [1027, 241] on select "Filtrer par mois septembre 2025 octobre 2025 novembre 2025 décembre 2025 janvie…" at bounding box center [1153, 244] width 341 height 43
select select "octobre 2025"
click at [983, 223] on select "Filtrer par mois septembre 2025 octobre 2025 novembre 2025 décembre 2025 janvie…" at bounding box center [1153, 244] width 341 height 43
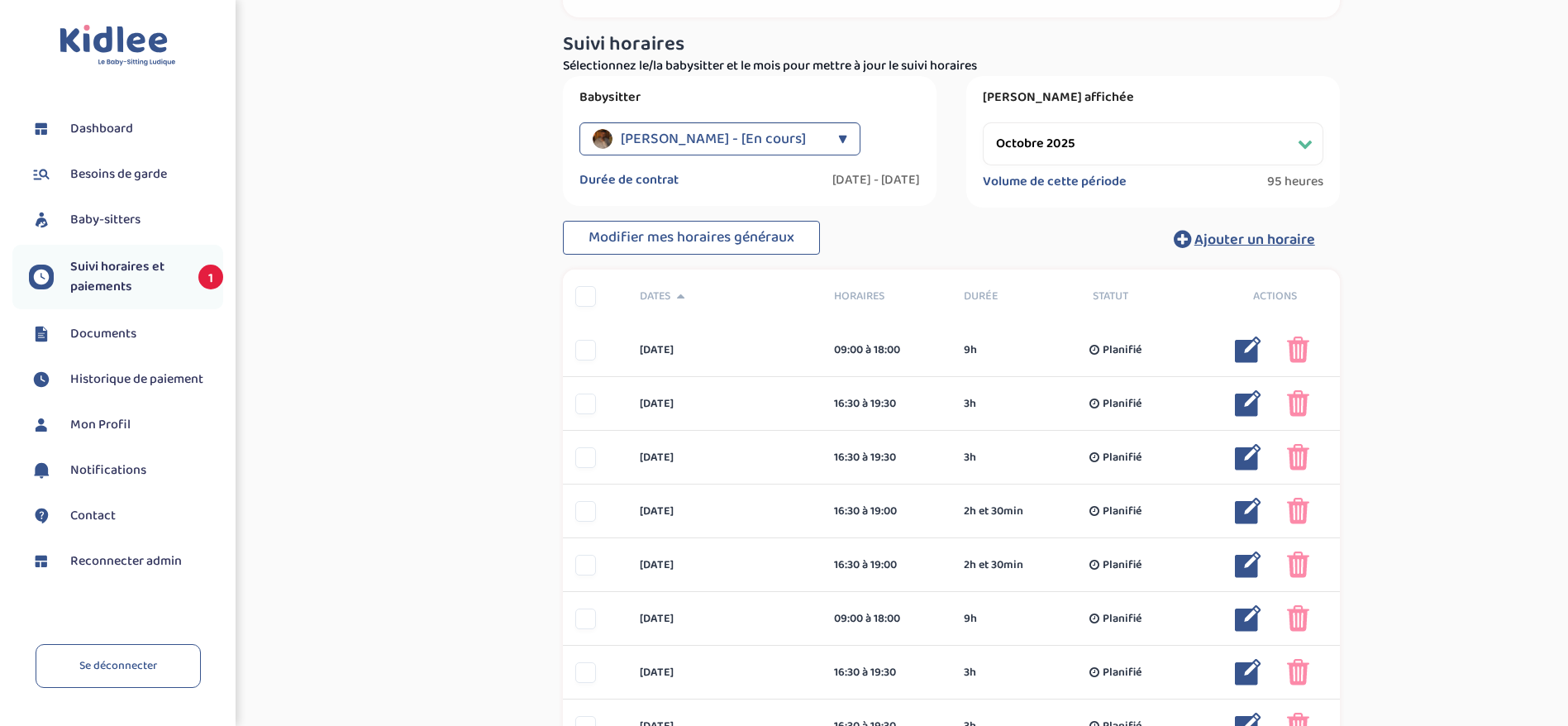
scroll to position [260, 0]
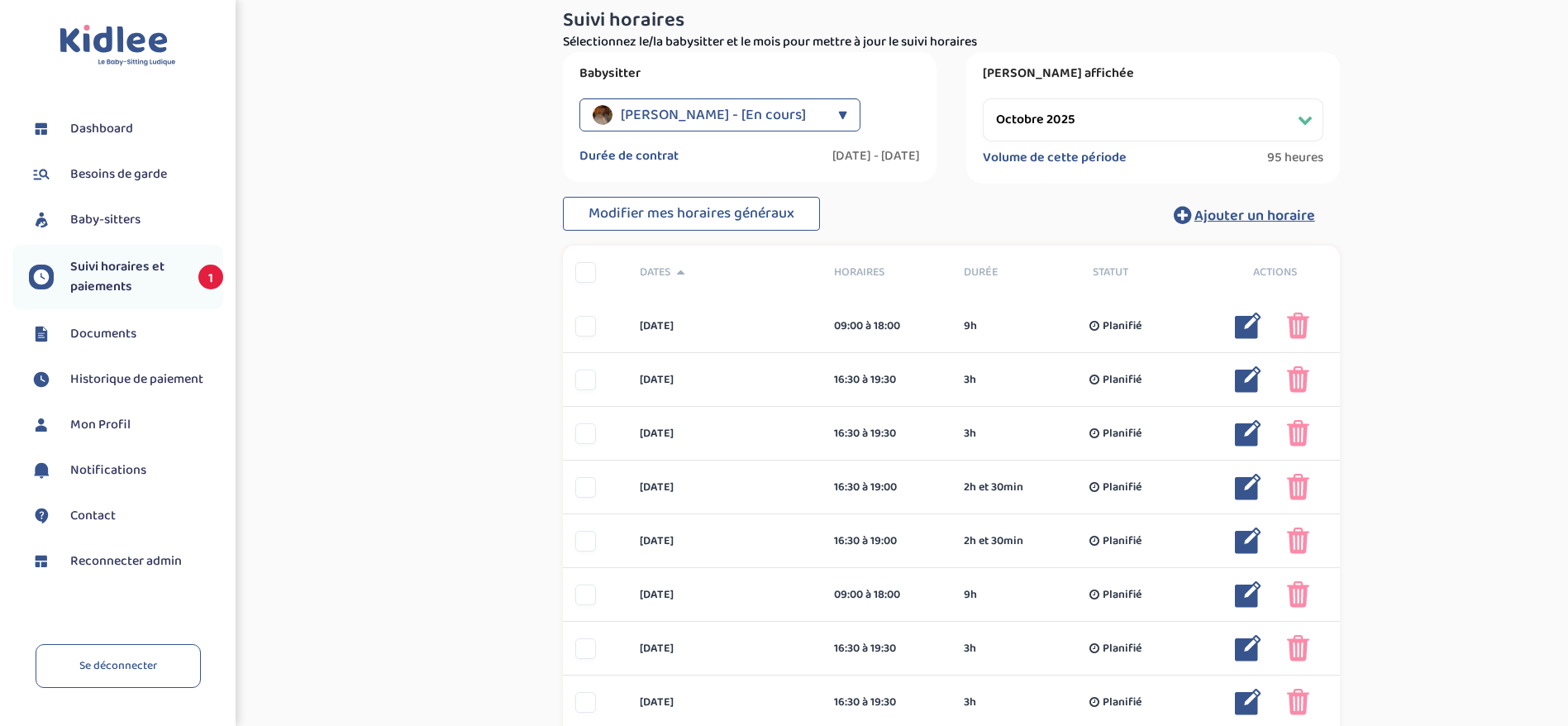
click at [149, 562] on span "Reconnecter admin" at bounding box center [126, 561] width 111 height 20
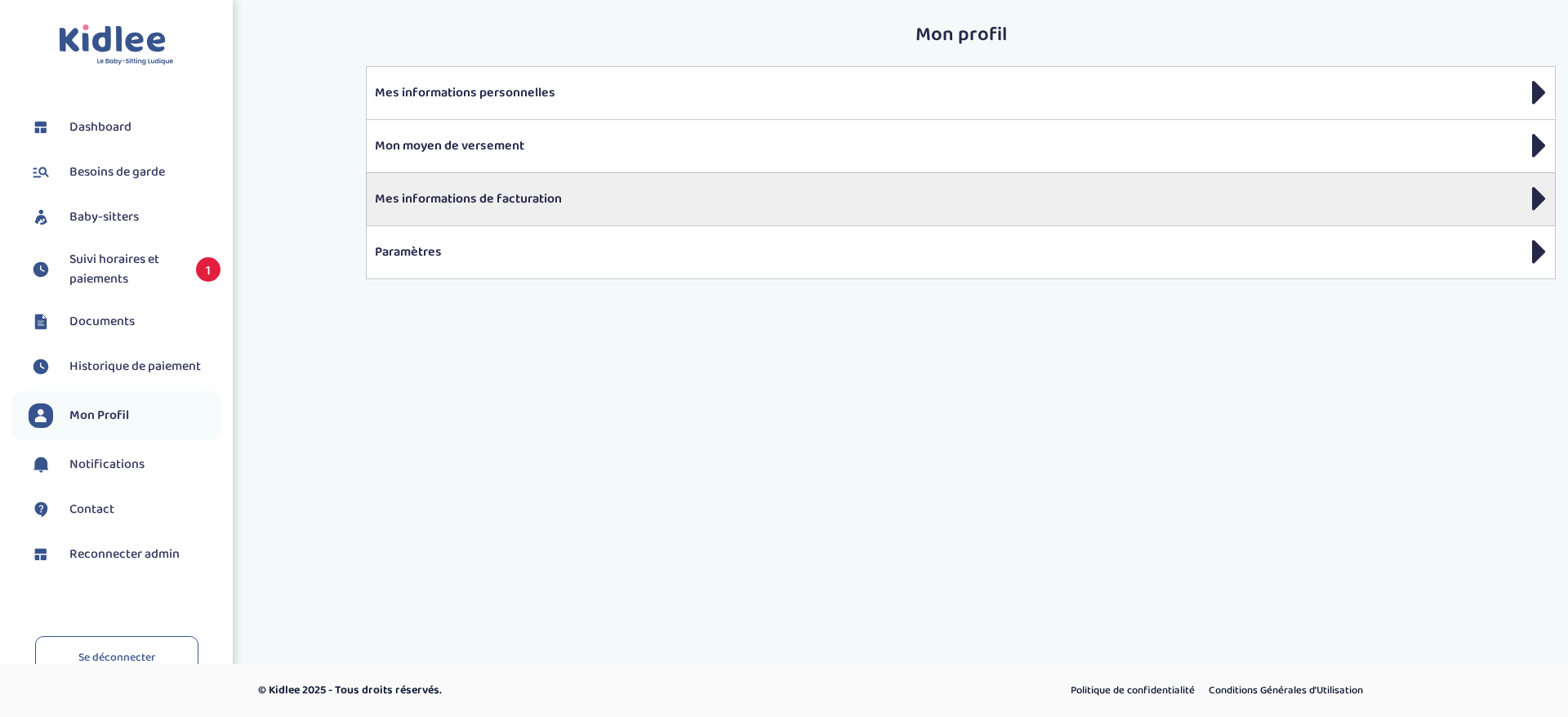
click at [1533, 194] on icon at bounding box center [1538, 198] width 14 height 41
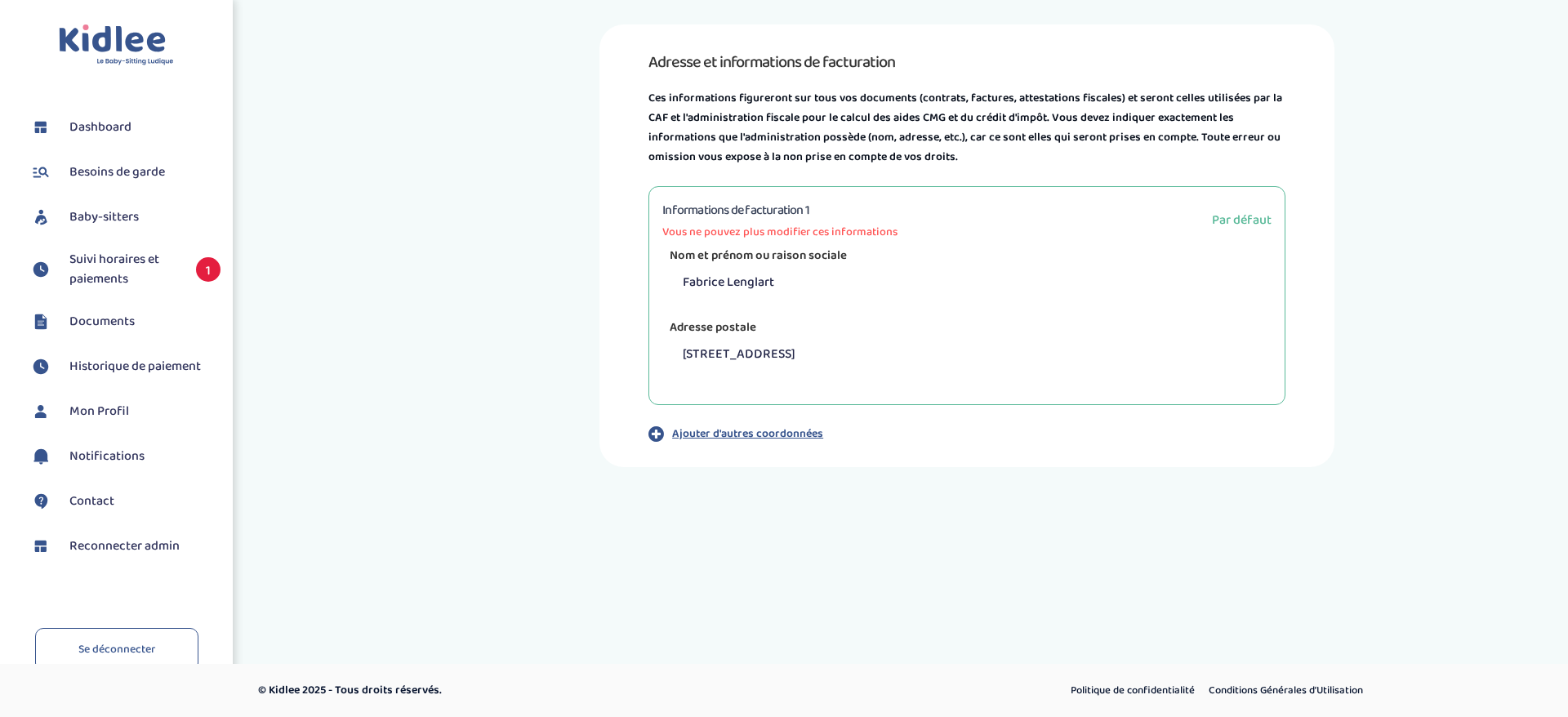
click at [131, 543] on span "Reconnecter admin" at bounding box center [124, 546] width 110 height 19
